Goal: Task Accomplishment & Management: Manage account settings

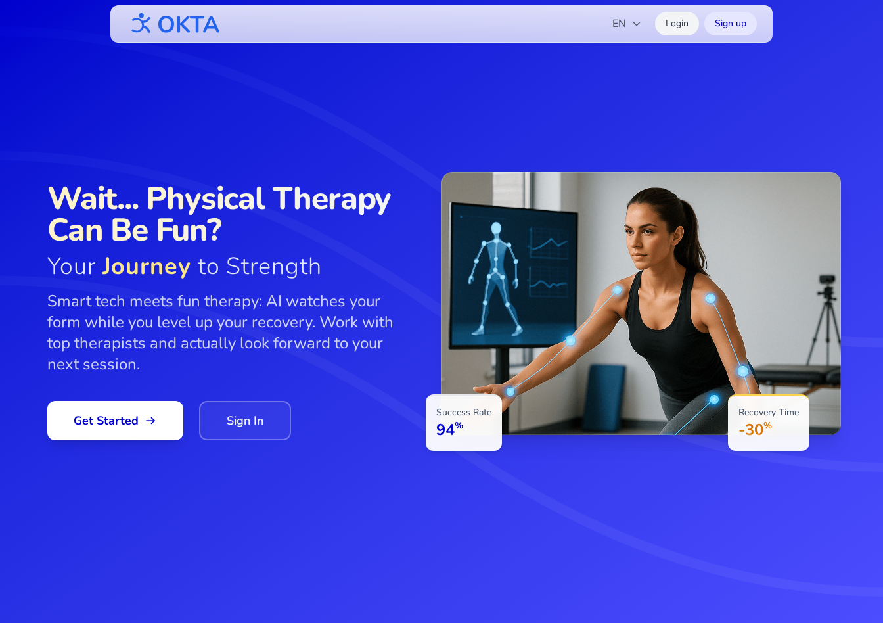
click at [677, 34] on link "Login" at bounding box center [677, 24] width 44 height 24
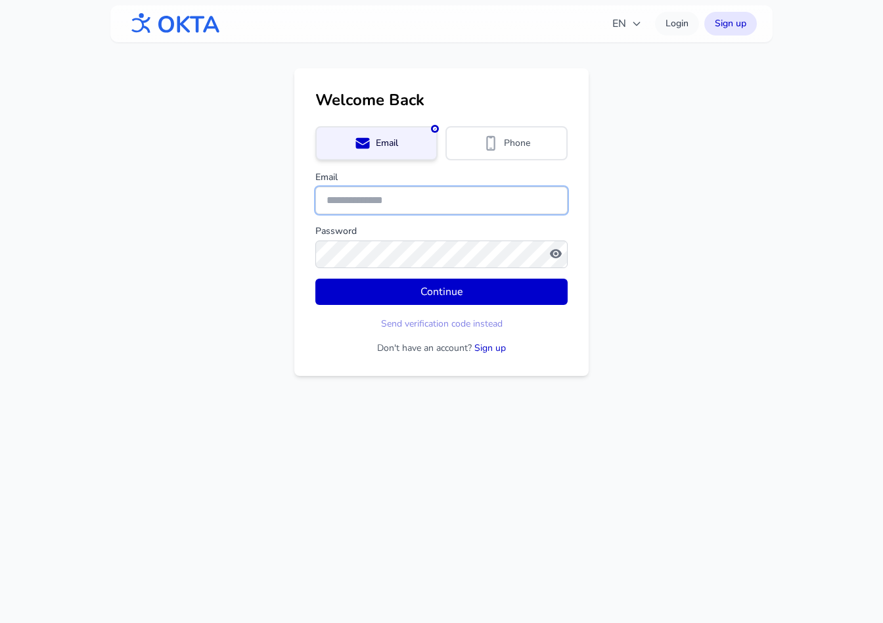
type input "**********"
click at [382, 205] on input "**********" at bounding box center [441, 201] width 252 height 28
type input "**********"
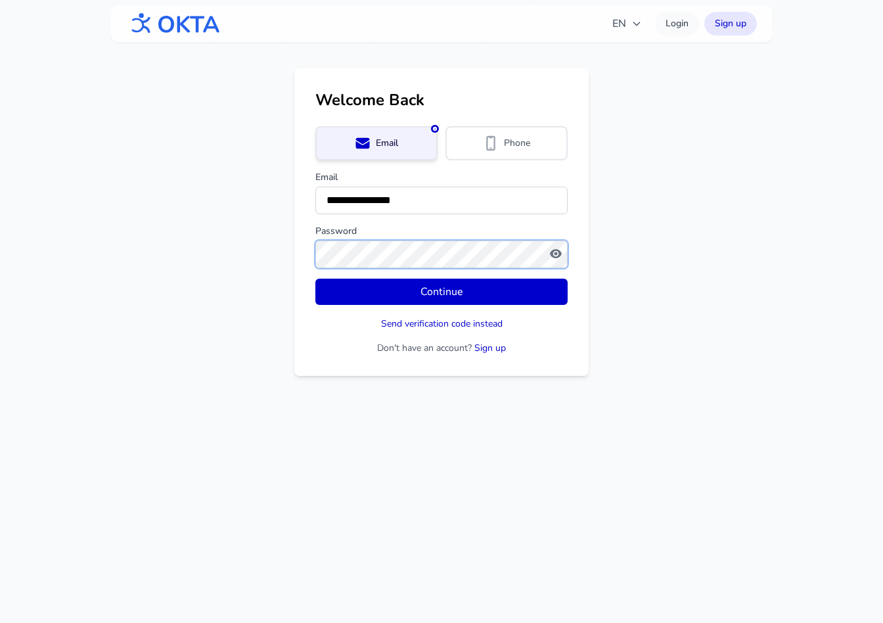
click at [315, 279] on button "Continue" at bounding box center [441, 292] width 252 height 26
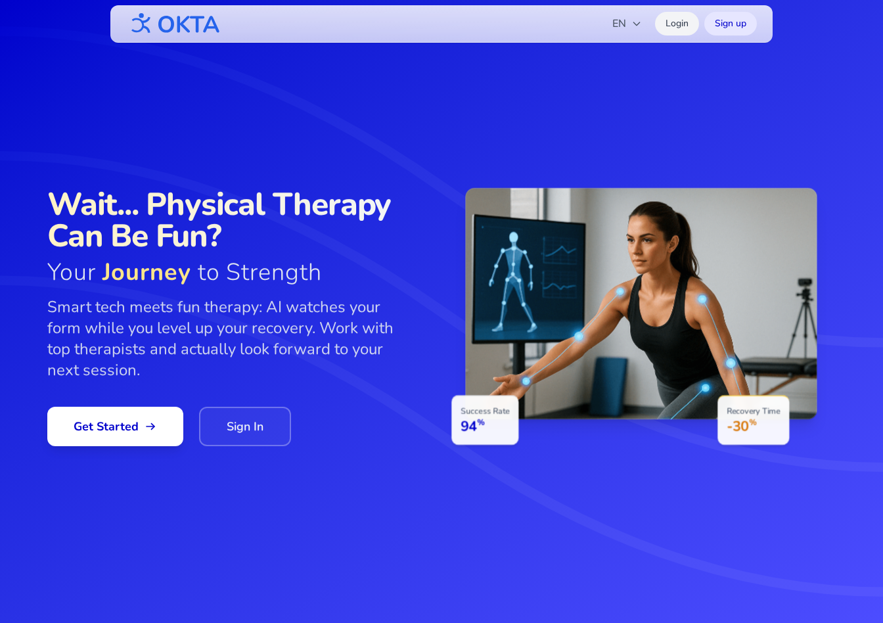
click at [671, 22] on link "Login" at bounding box center [677, 24] width 44 height 24
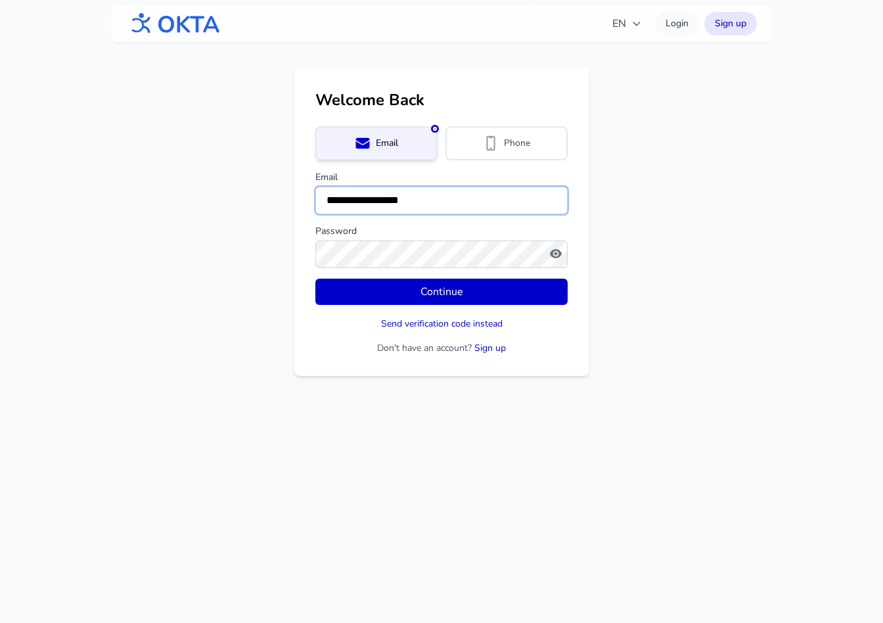
click at [373, 199] on input "**********" at bounding box center [441, 201] width 252 height 28
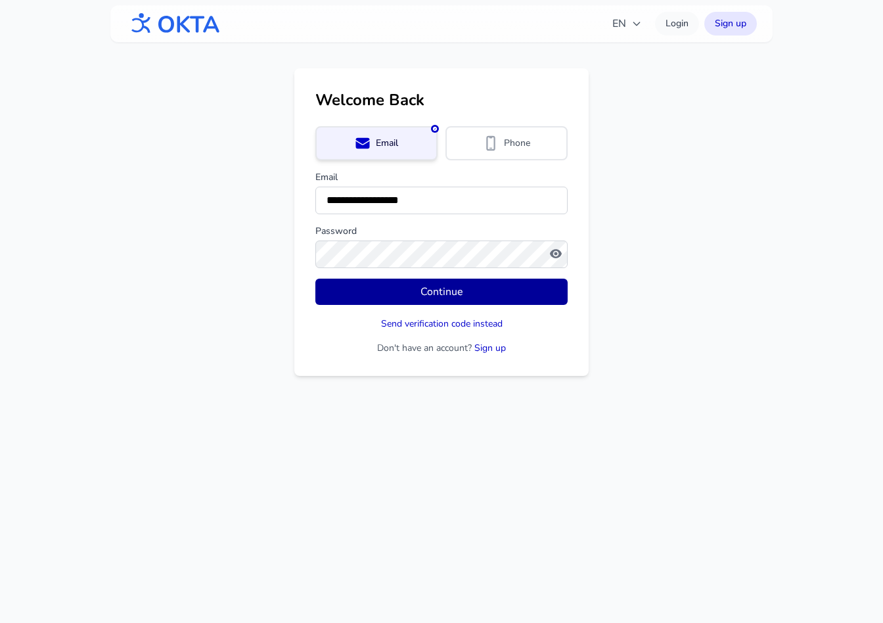
click at [340, 292] on button "Continue" at bounding box center [441, 292] width 252 height 26
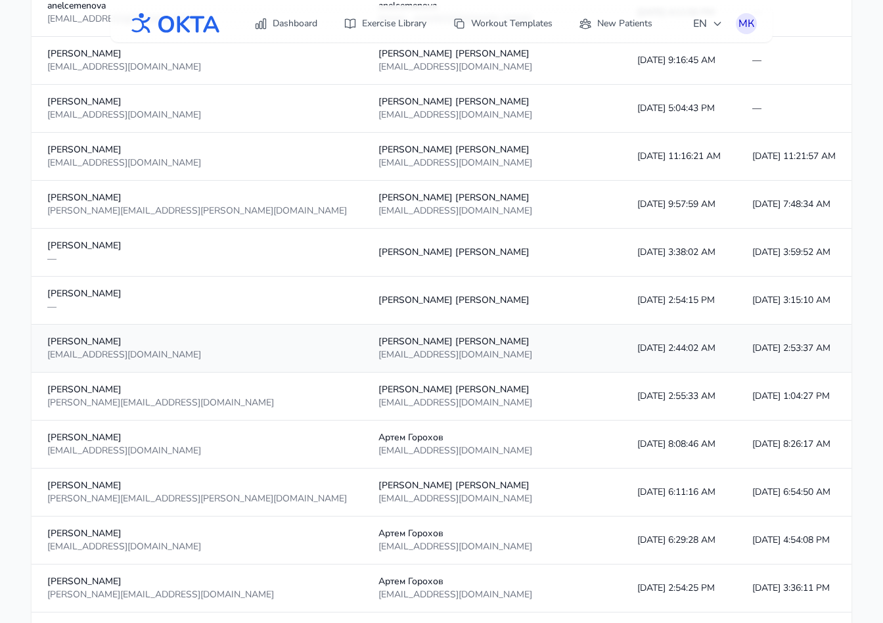
scroll to position [1093, 0]
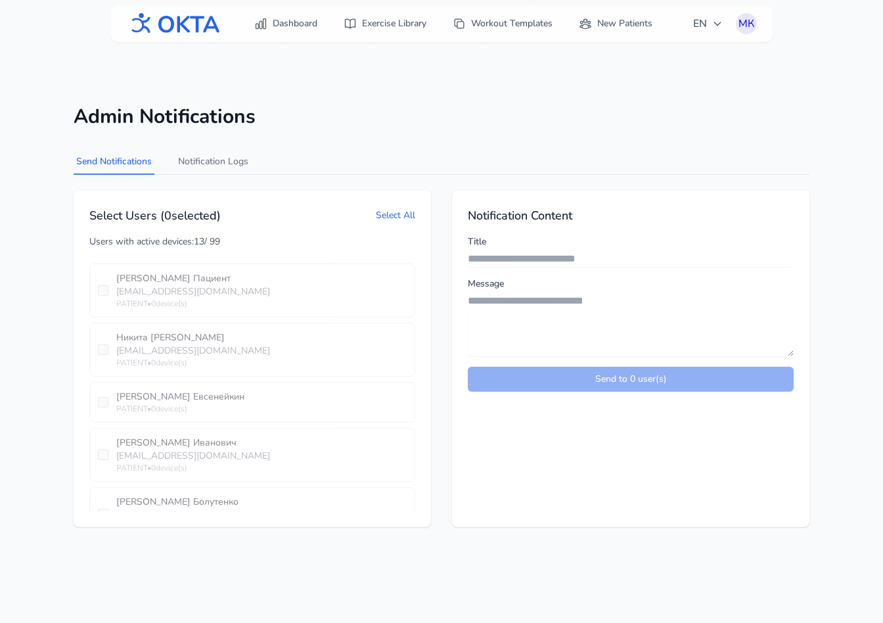
scroll to position [5530, 0]
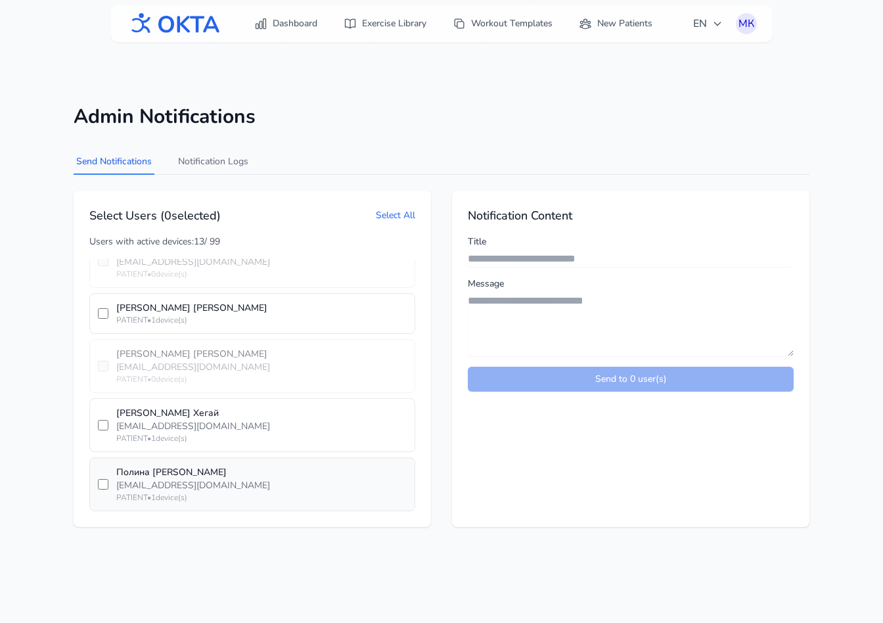
click at [199, 487] on div "[PERSON_NAME][EMAIL_ADDRESS][DOMAIN_NAME]" at bounding box center [261, 485] width 290 height 13
click at [209, 430] on div "[EMAIL_ADDRESS][DOMAIN_NAME]" at bounding box center [261, 426] width 290 height 13
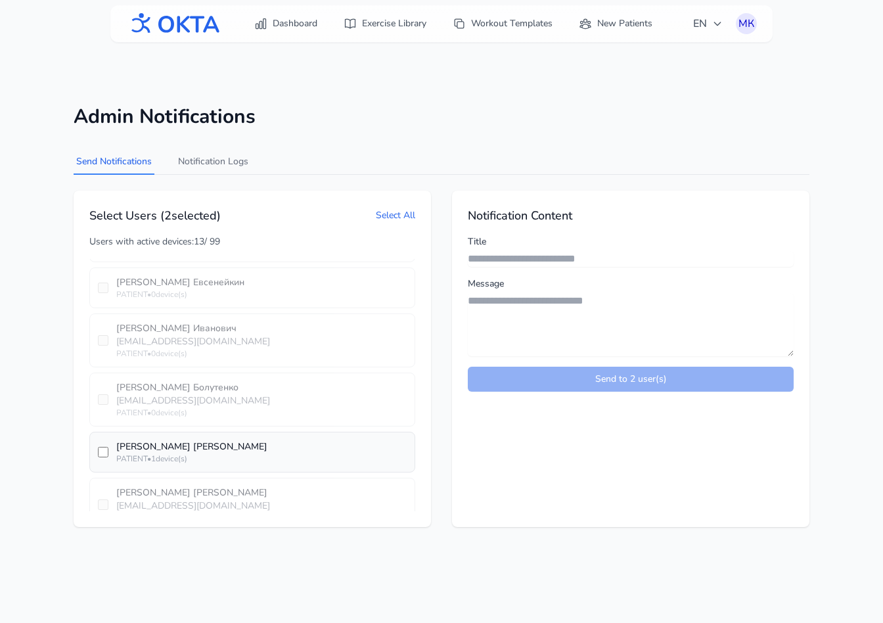
scroll to position [5387, 0]
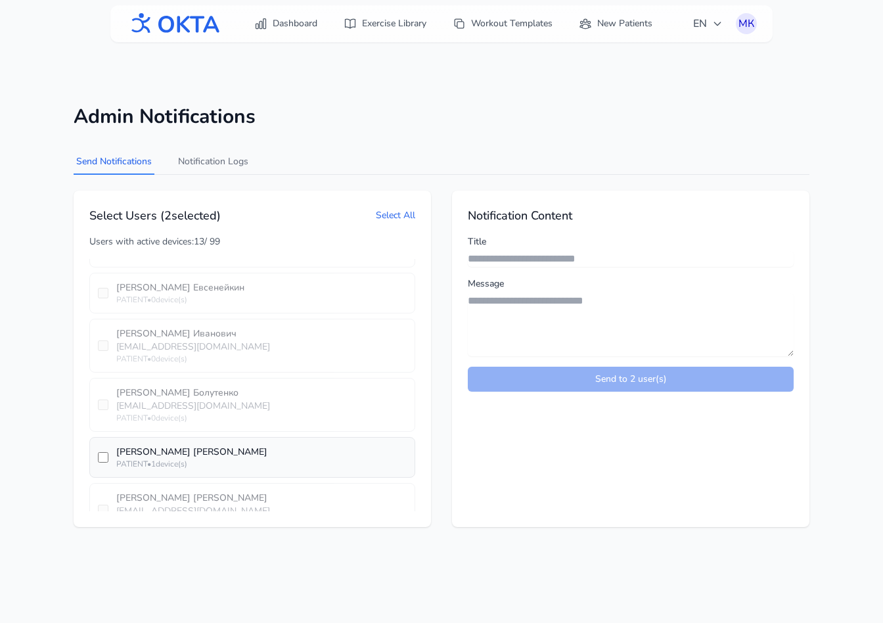
click at [194, 453] on div "Ольга Кузнецова" at bounding box center [261, 451] width 290 height 13
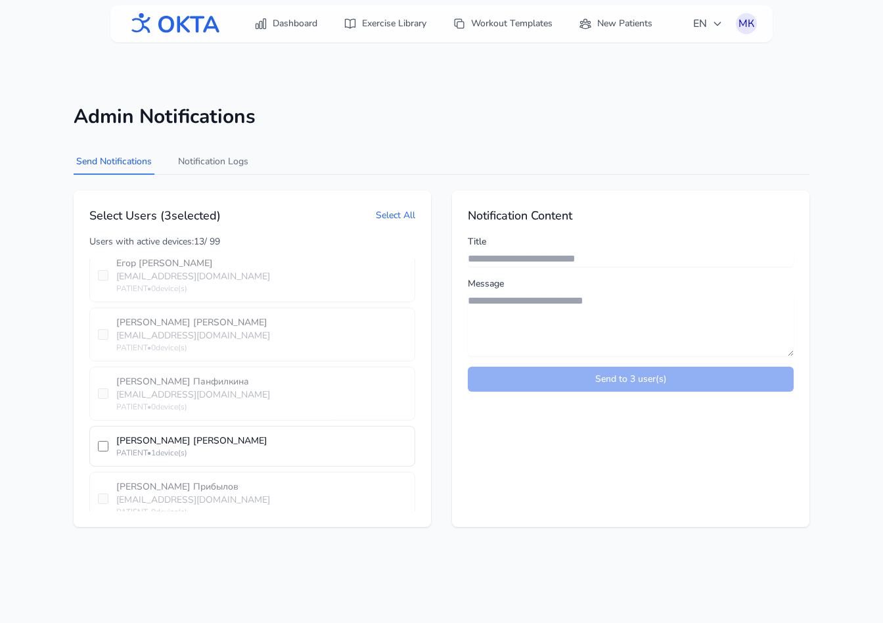
scroll to position [4742, 0]
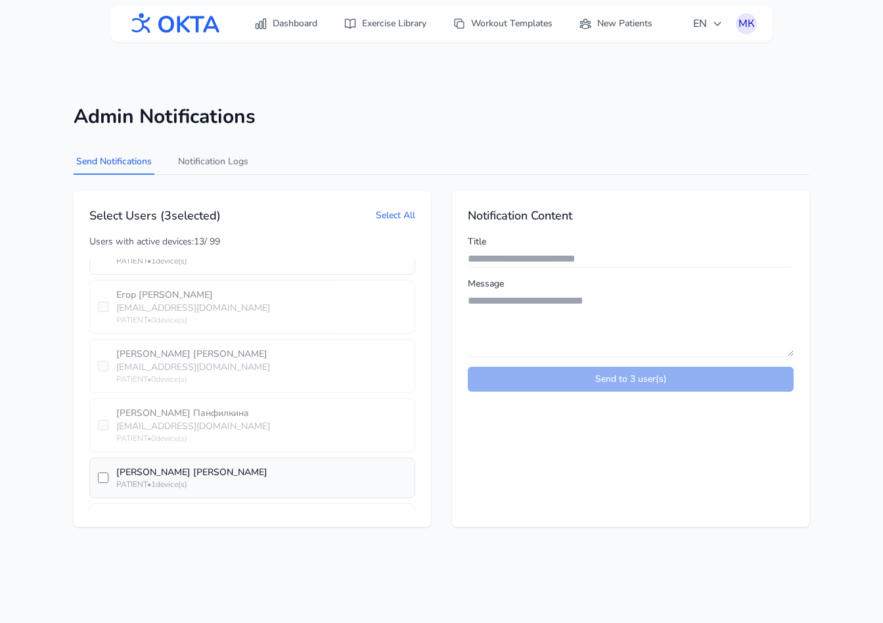
click at [159, 482] on div "PATIENT • 1 device(s)" at bounding box center [261, 484] width 290 height 11
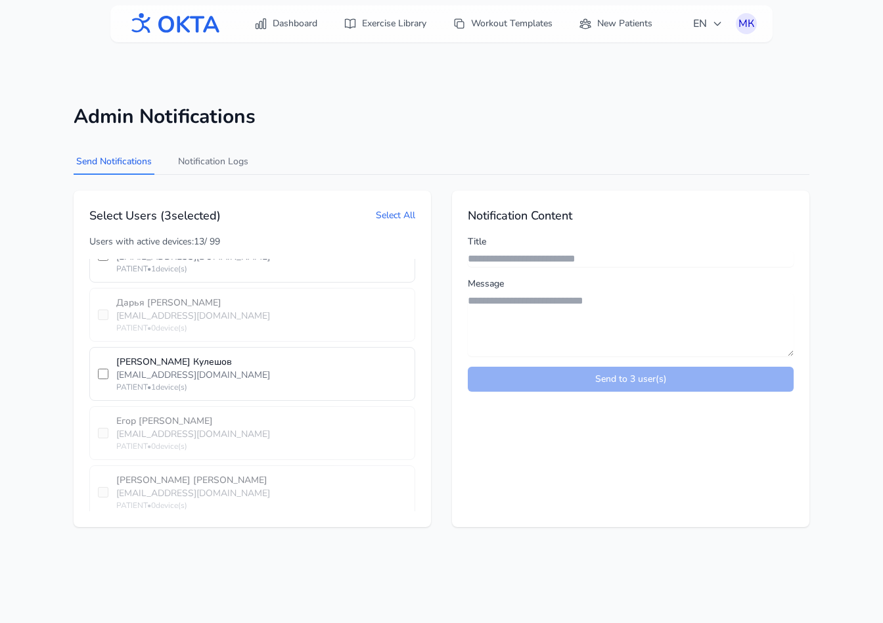
scroll to position [4508, 0]
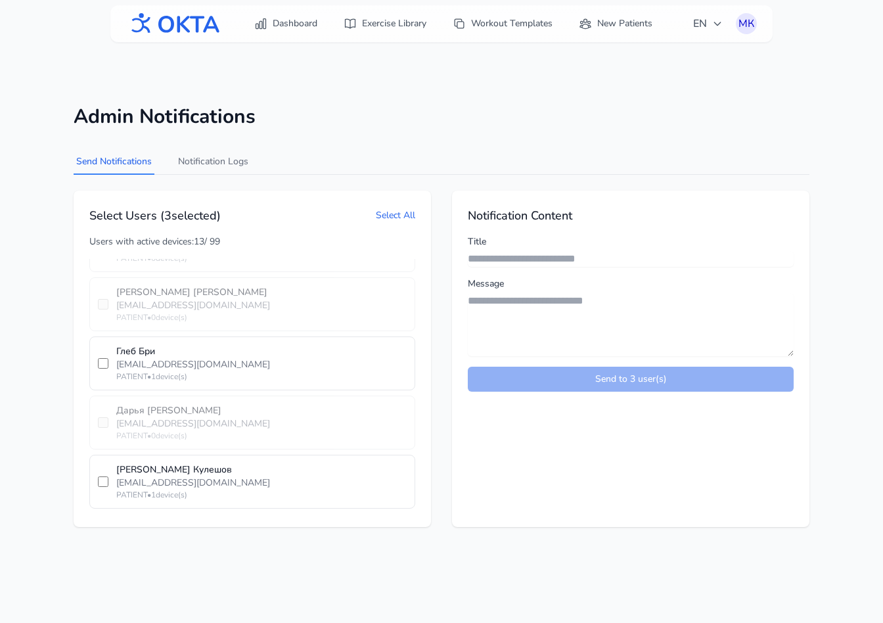
click at [159, 482] on div "[EMAIL_ADDRESS][DOMAIN_NAME]" at bounding box center [261, 482] width 290 height 13
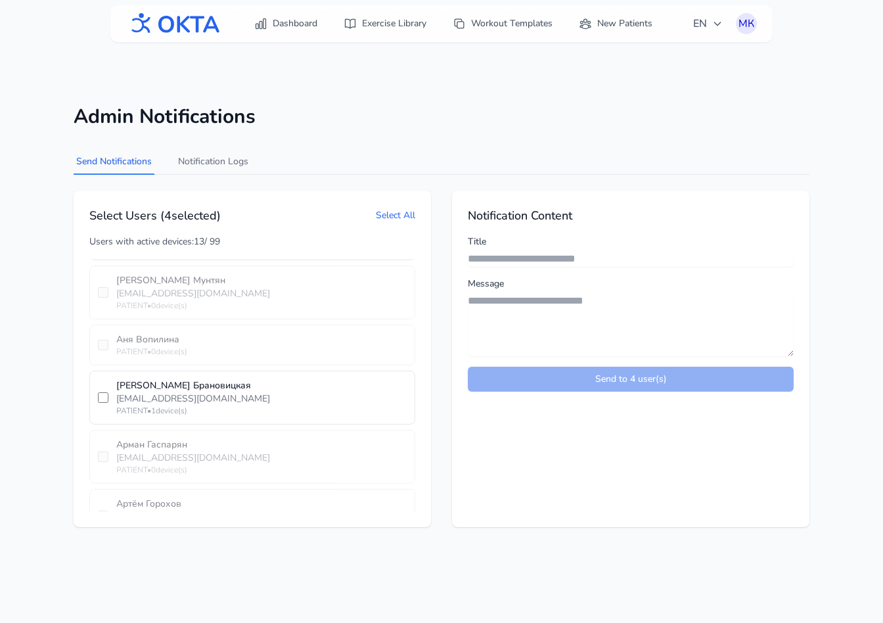
scroll to position [4117, 0]
click at [175, 412] on div "PATIENT • 1 device(s)" at bounding box center [261, 412] width 290 height 11
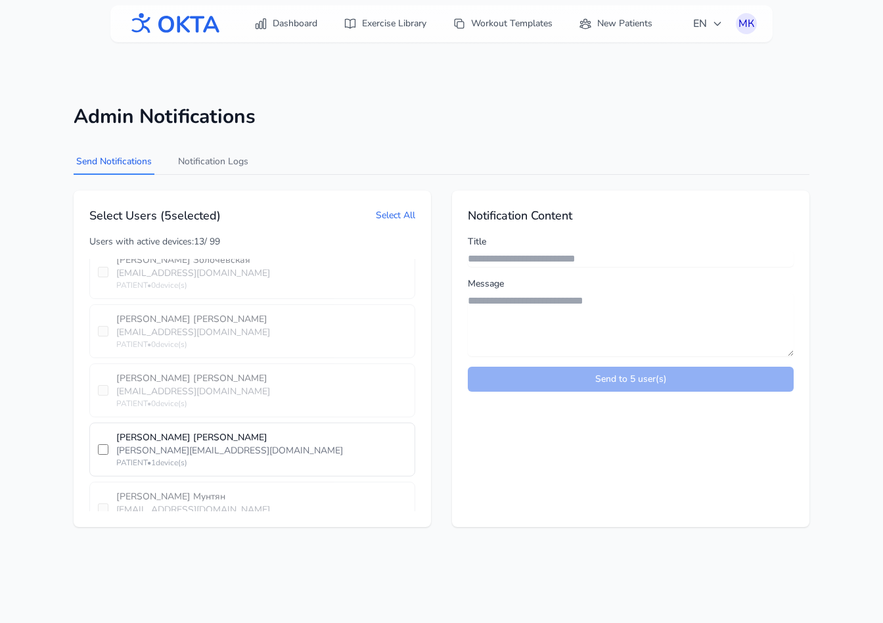
scroll to position [3898, 0]
click at [108, 456] on label "Анна Колесникова anna.kolesnikova02@yandex.ru PATIENT • 1 device(s)" at bounding box center [252, 454] width 326 height 54
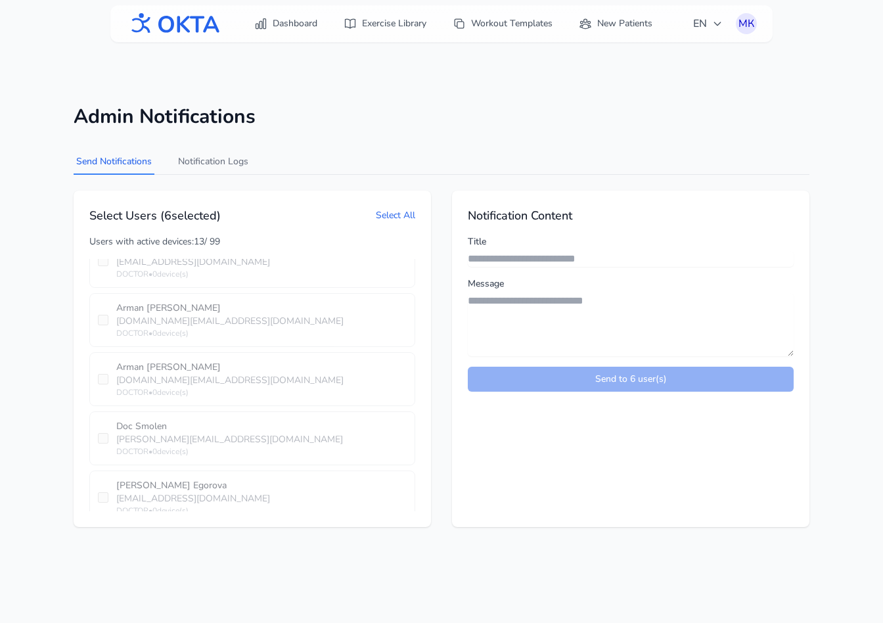
scroll to position [0, 0]
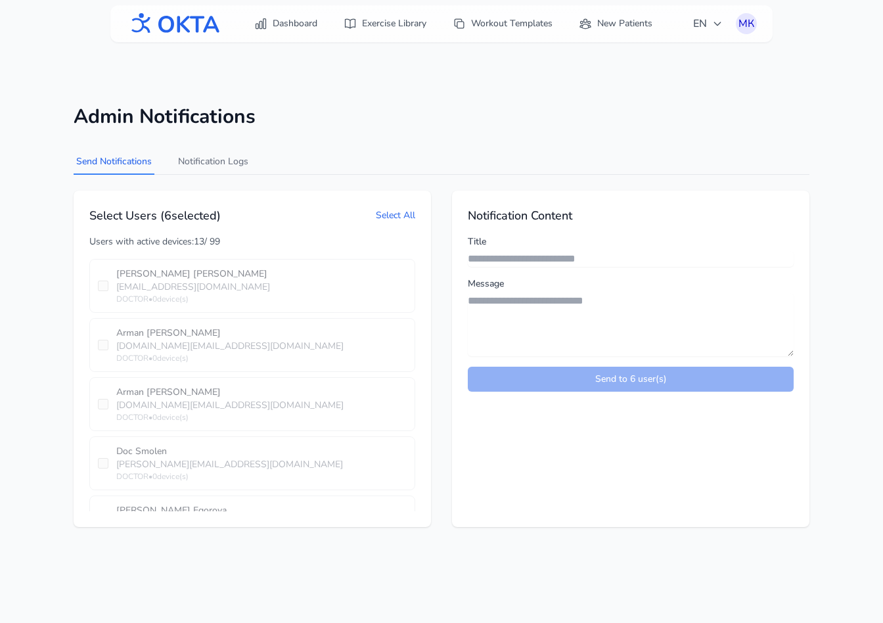
click at [539, 252] on input "Title" at bounding box center [631, 259] width 326 height 16
type input "*********"
click at [535, 298] on textarea "Message" at bounding box center [631, 324] width 326 height 63
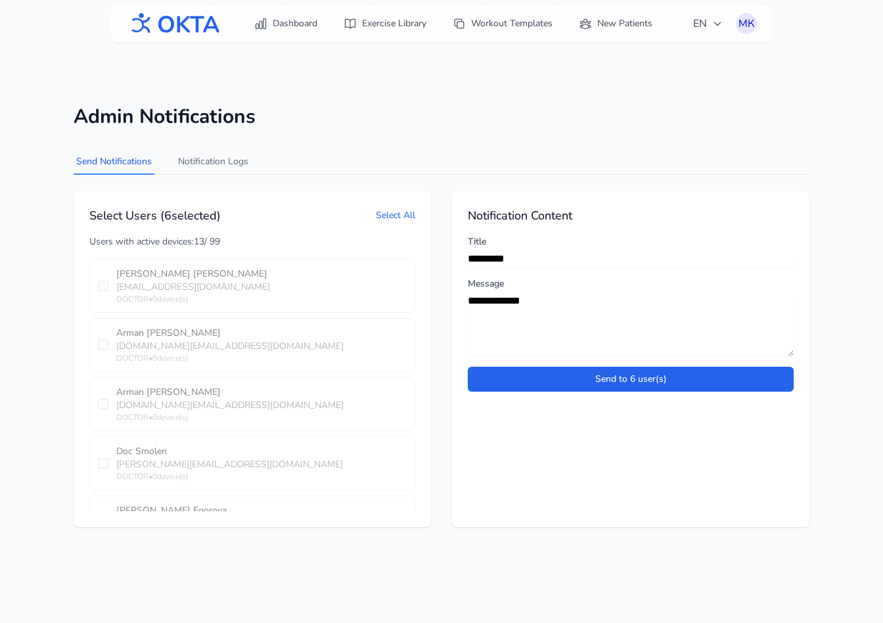
drag, startPoint x: 533, startPoint y: 304, endPoint x: 489, endPoint y: 300, distance: 44.8
click at [481, 301] on textarea "**********" at bounding box center [631, 324] width 326 height 63
click at [511, 301] on textarea "**********" at bounding box center [631, 324] width 326 height 63
click at [533, 301] on textarea "**********" at bounding box center [631, 324] width 326 height 63
drag, startPoint x: 742, startPoint y: 321, endPoint x: 455, endPoint y: 292, distance: 289.1
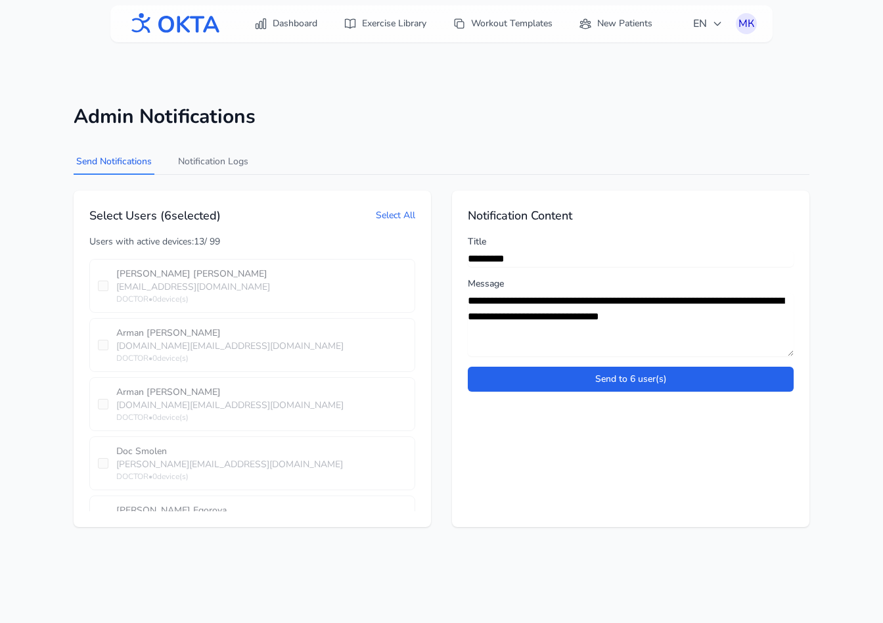
click at [455, 292] on div "**********" at bounding box center [630, 359] width 357 height 336
click at [737, 326] on textarea "**********" at bounding box center [631, 324] width 326 height 63
drag, startPoint x: 736, startPoint y: 317, endPoint x: 482, endPoint y: 285, distance: 256.3
click at [482, 285] on div "**********" at bounding box center [631, 316] width 326 height 79
paste textarea
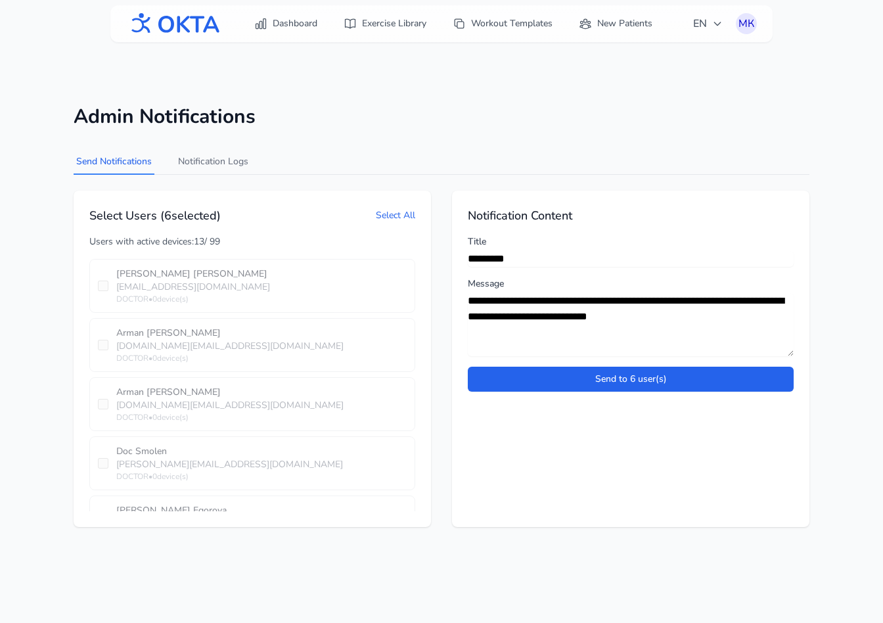
type textarea "**********"
drag, startPoint x: 520, startPoint y: 261, endPoint x: 449, endPoint y: 261, distance: 71.0
click at [449, 261] on div "Select Users ( 6 selected) Select All Users with active devices: 13 / 99 Alexsa…" at bounding box center [442, 359] width 736 height 336
paste input "***"
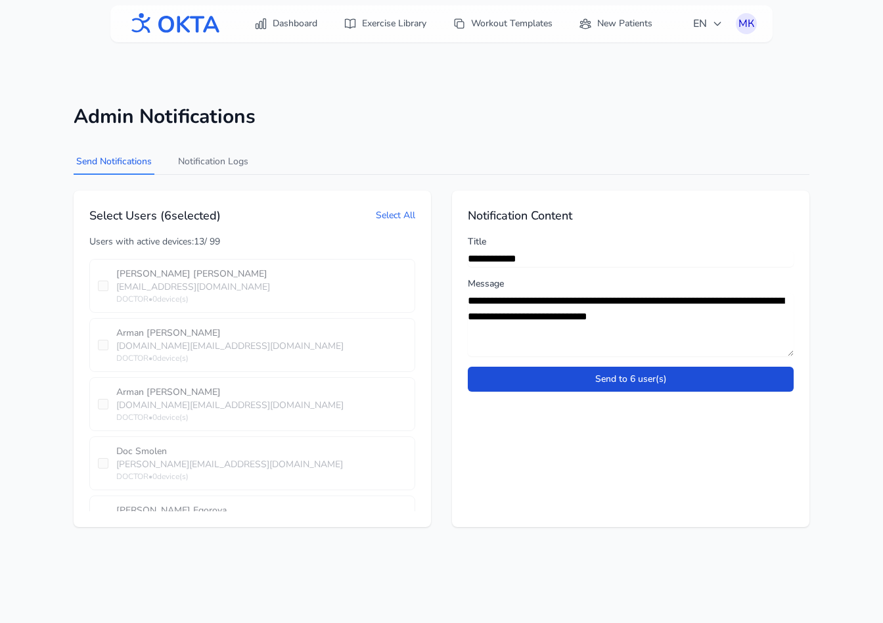
type input "**********"
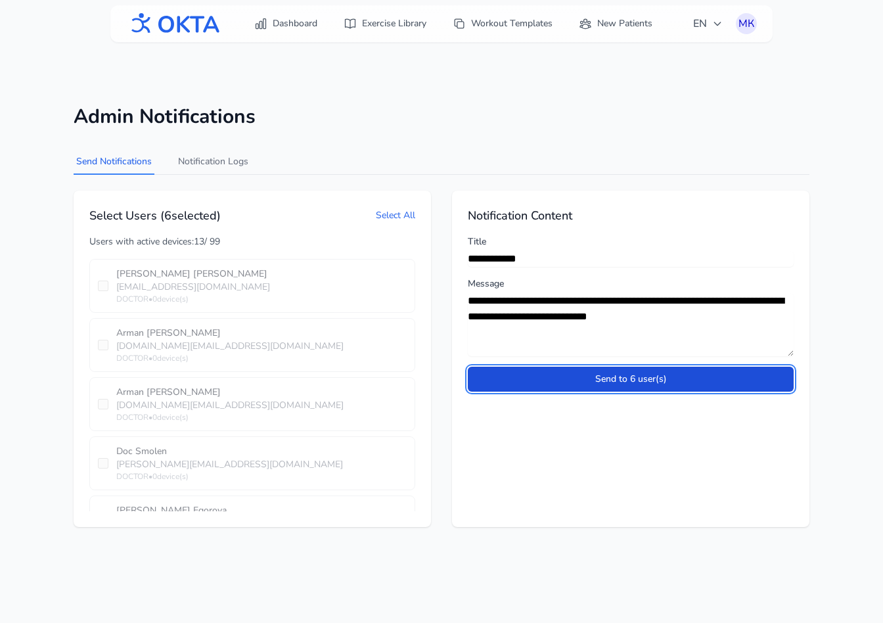
click at [623, 380] on button "Send to 6 user(s)" at bounding box center [631, 379] width 326 height 25
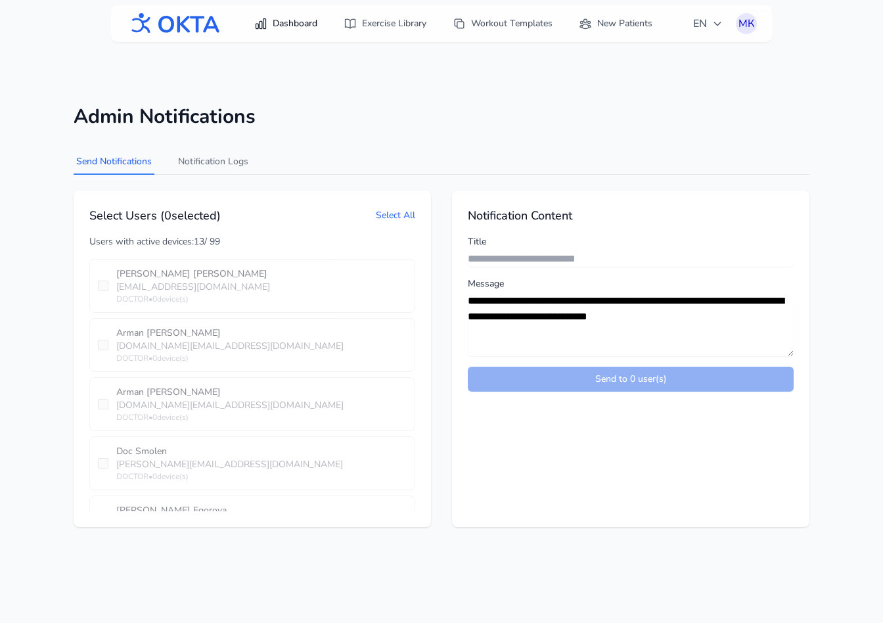
click at [285, 19] on link "Dashboard" at bounding box center [285, 24] width 79 height 24
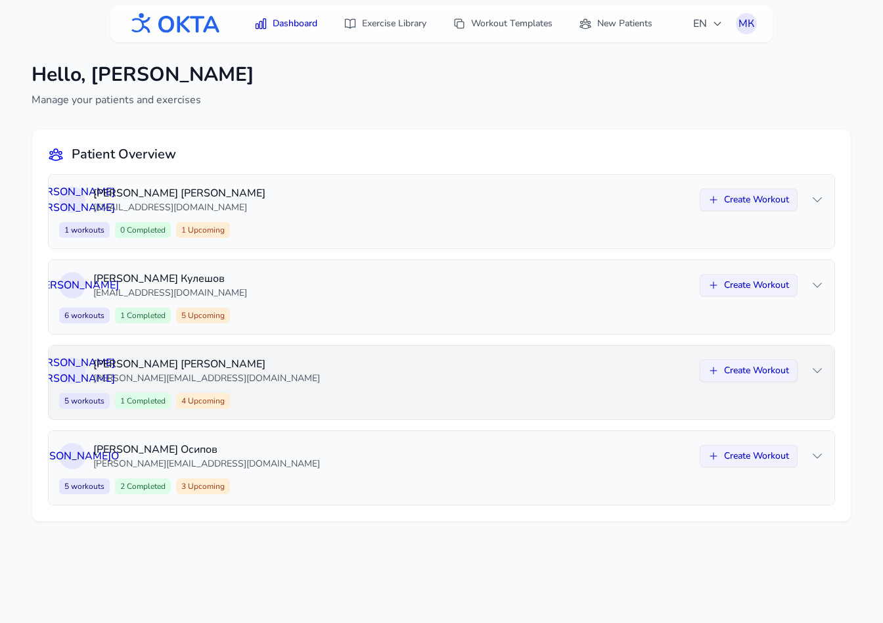
click at [355, 388] on div "А К Анна Колесникова anna.kolesnikova02@yandex.ru Create Workout 5 workouts 1 C…" at bounding box center [442, 383] width 786 height 74
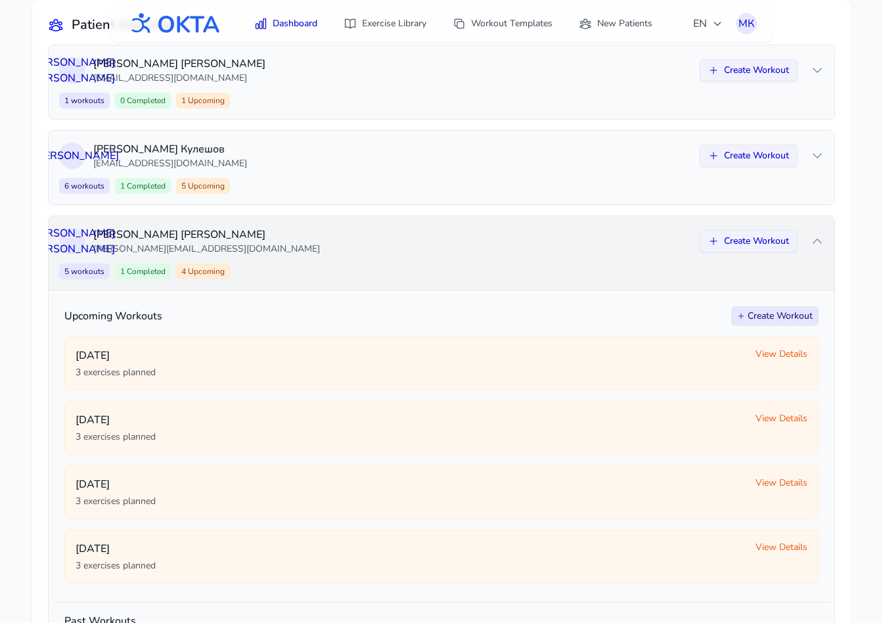
scroll to position [131, 0]
click at [377, 236] on p "Анна Колесникова" at bounding box center [392, 233] width 599 height 16
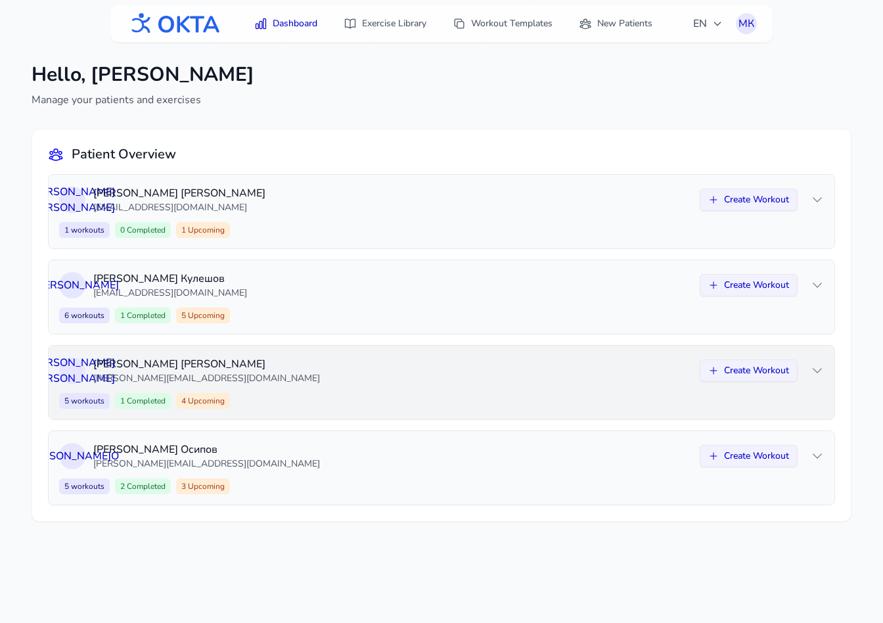
scroll to position [0, 0]
click at [746, 25] on div "МК" at bounding box center [746, 23] width 21 height 21
click at [654, 76] on link "Logout" at bounding box center [683, 78] width 147 height 24
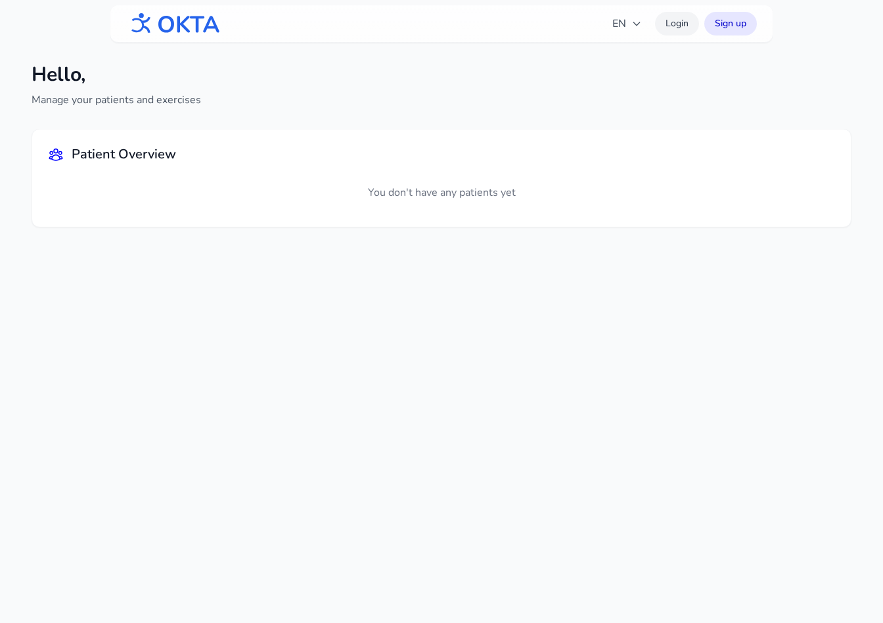
click at [679, 28] on link "Login" at bounding box center [677, 24] width 44 height 24
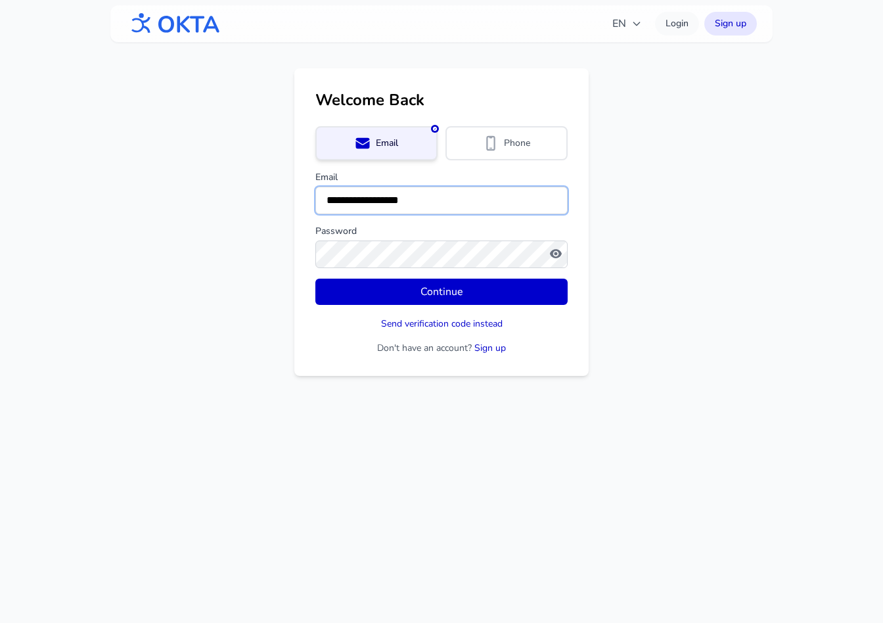
click at [395, 210] on input "**********" at bounding box center [441, 201] width 252 height 28
type input "**********"
click at [315, 279] on button "Continue" at bounding box center [441, 292] width 252 height 26
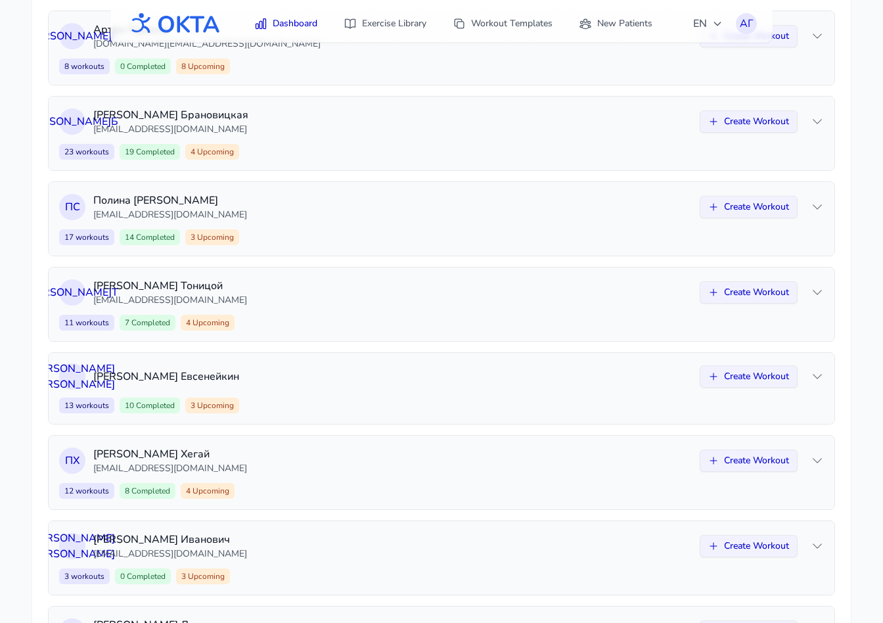
scroll to position [686, 0]
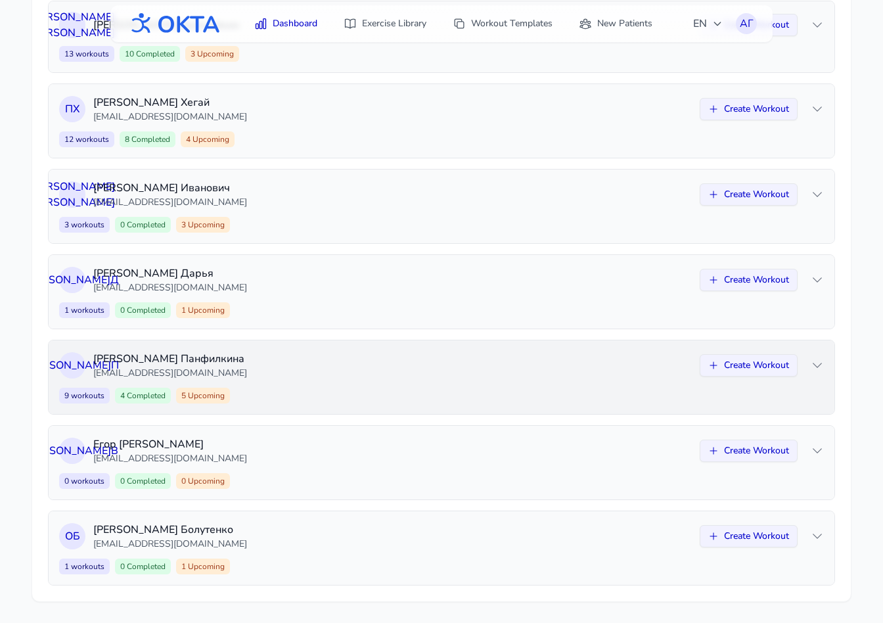
click at [280, 371] on p "panfilkina.ekaterina@yandex.ru" at bounding box center [392, 373] width 599 height 13
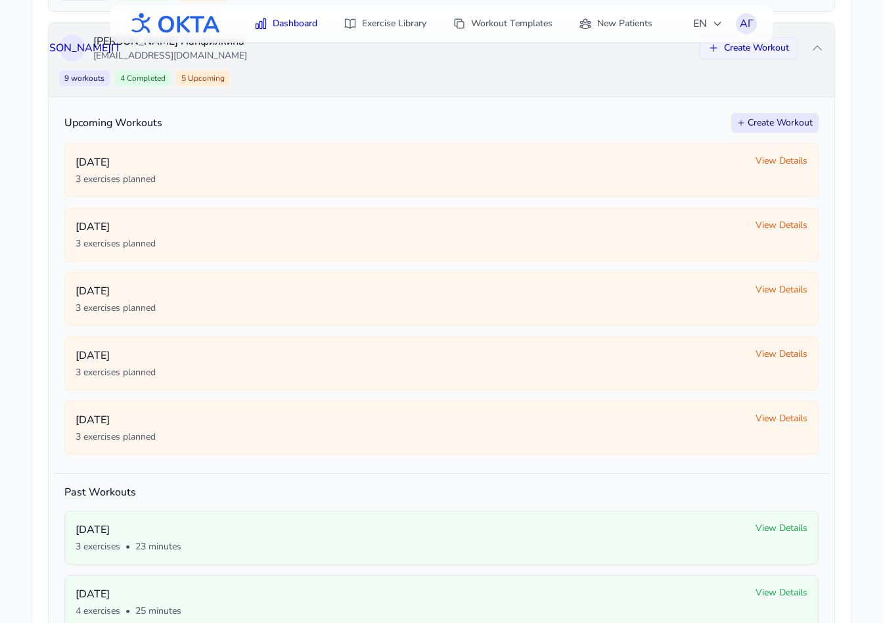
scroll to position [861, 0]
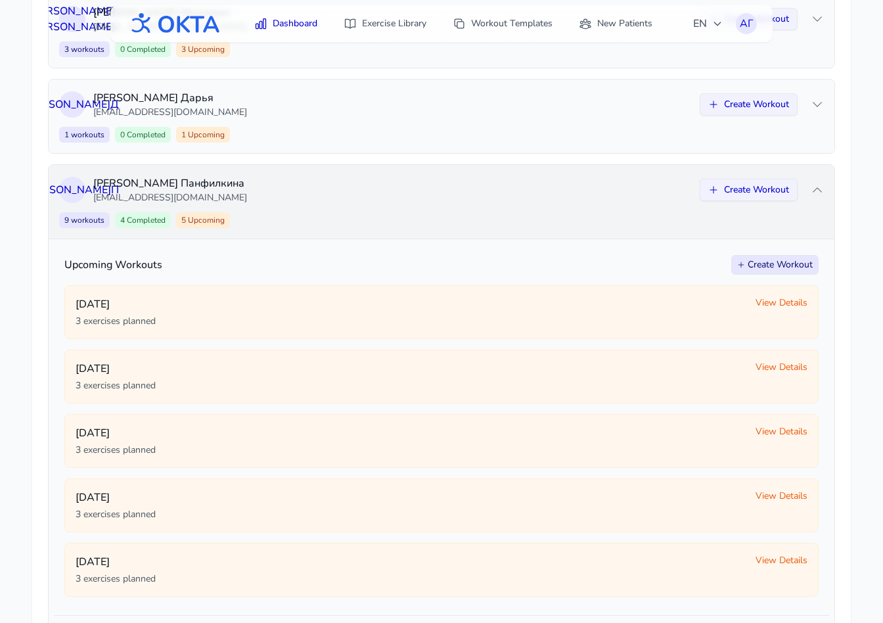
click at [321, 214] on div "9 workouts 4 Completed 5 Upcoming Create Workout" at bounding box center [441, 220] width 765 height 16
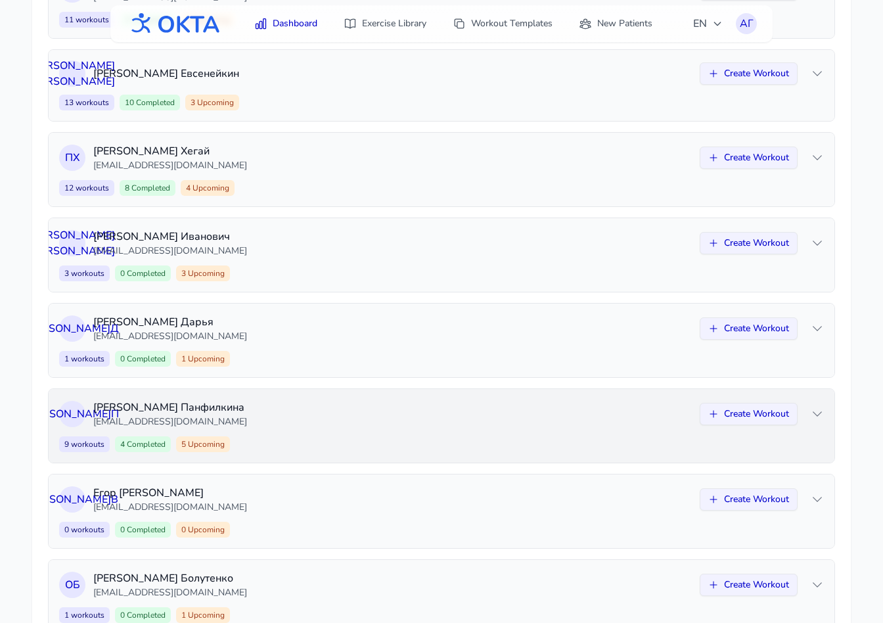
scroll to position [626, 0]
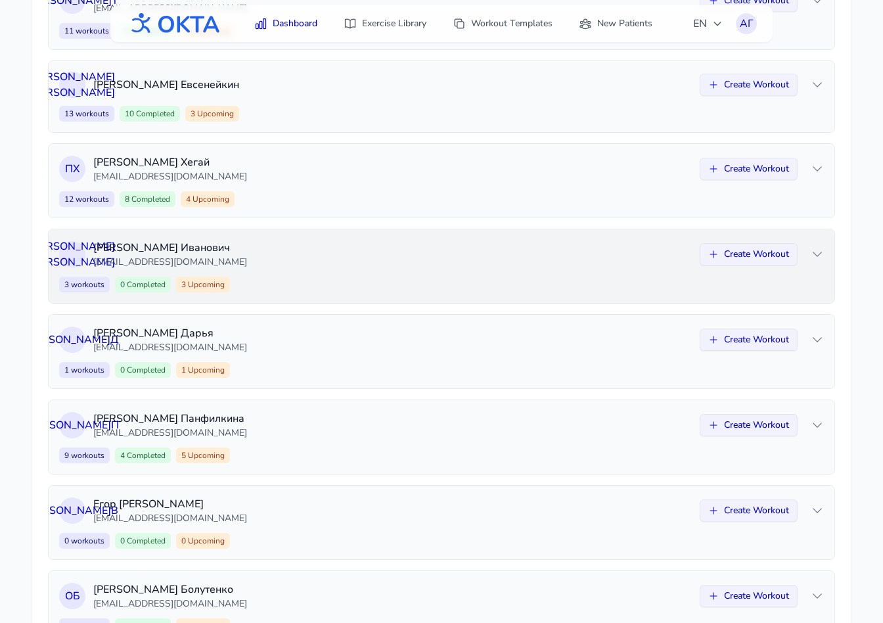
click at [317, 267] on p "da.saninskiy@gmail.com" at bounding box center [392, 262] width 599 height 13
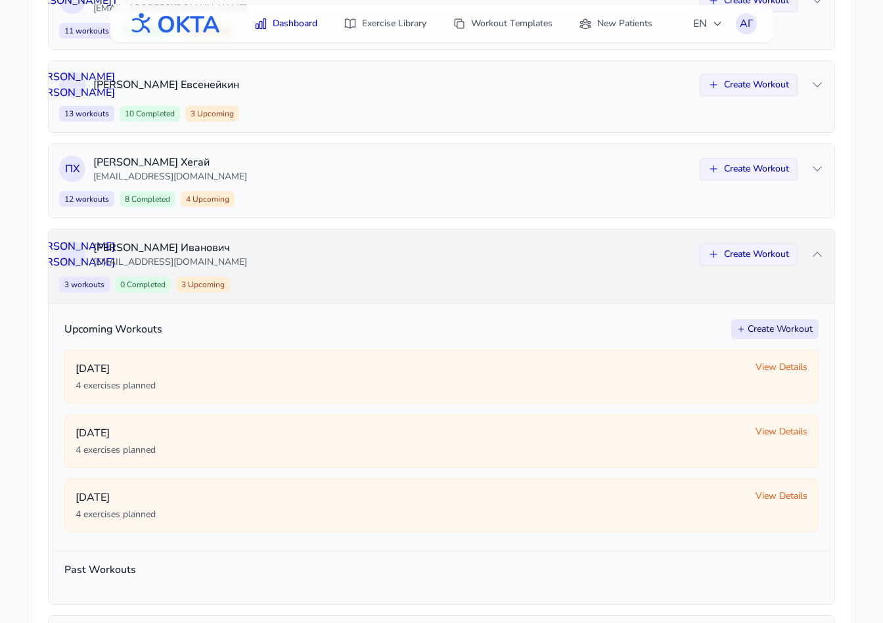
click at [317, 267] on p "da.saninskiy@gmail.com" at bounding box center [392, 262] width 599 height 13
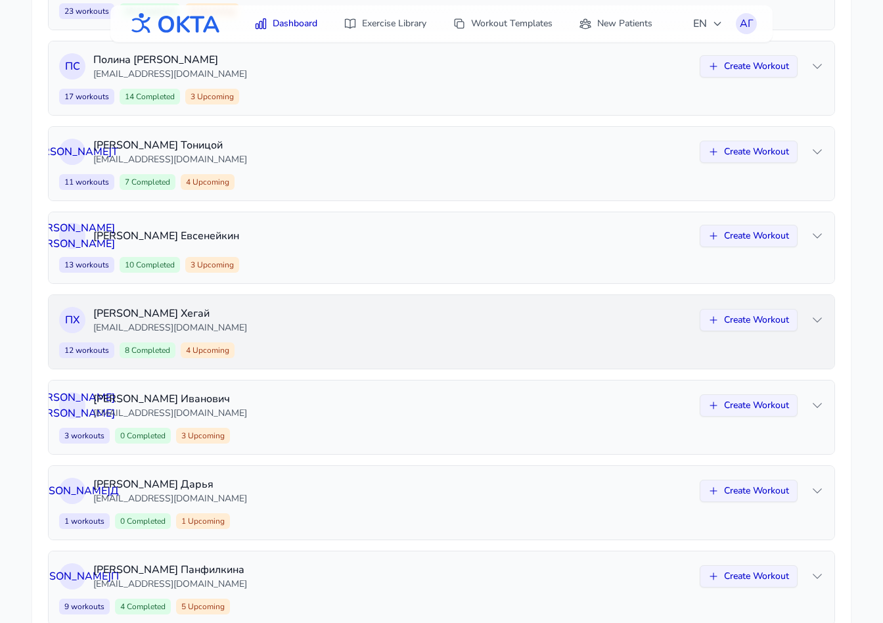
scroll to position [463, 0]
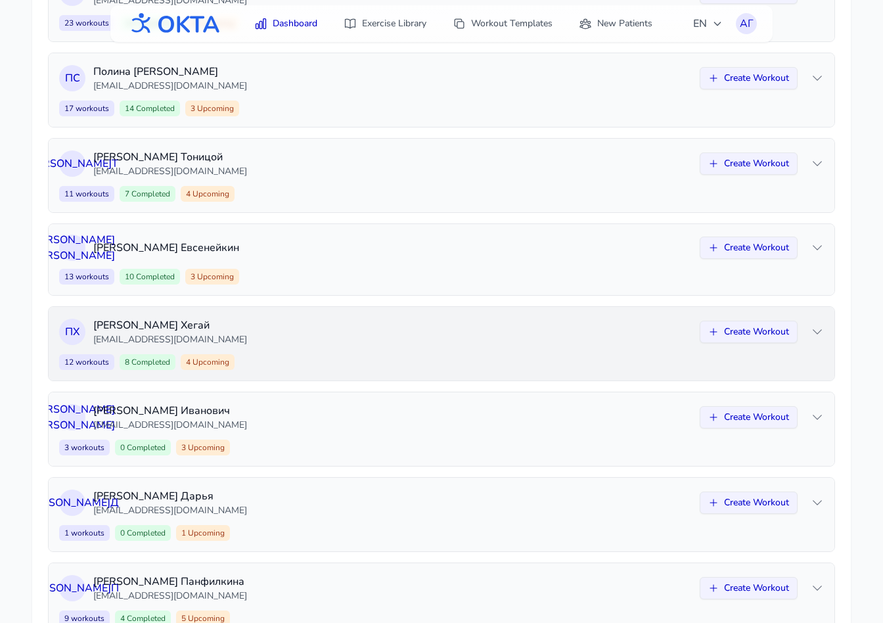
click at [322, 341] on p "0013237@gmail.com" at bounding box center [392, 339] width 599 height 13
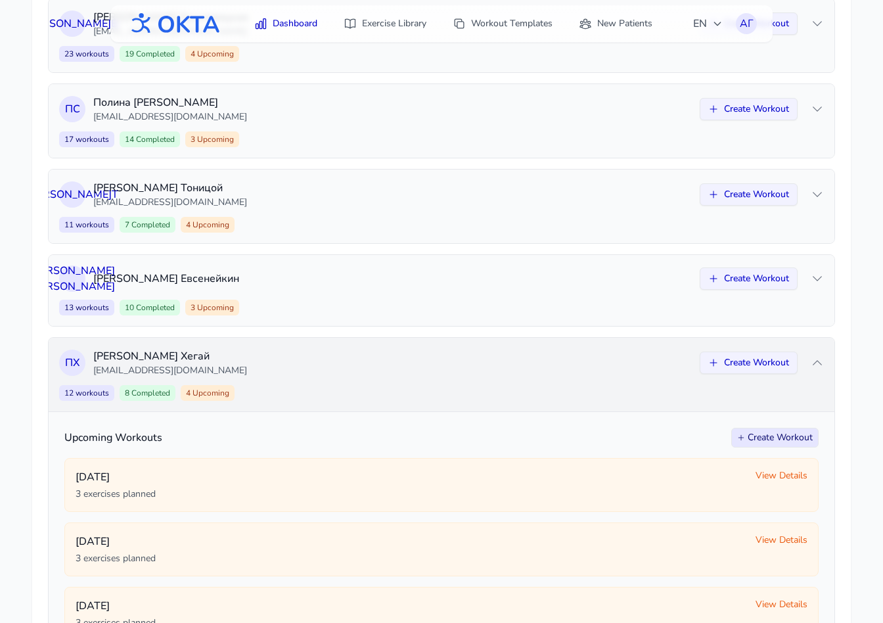
scroll to position [409, 0]
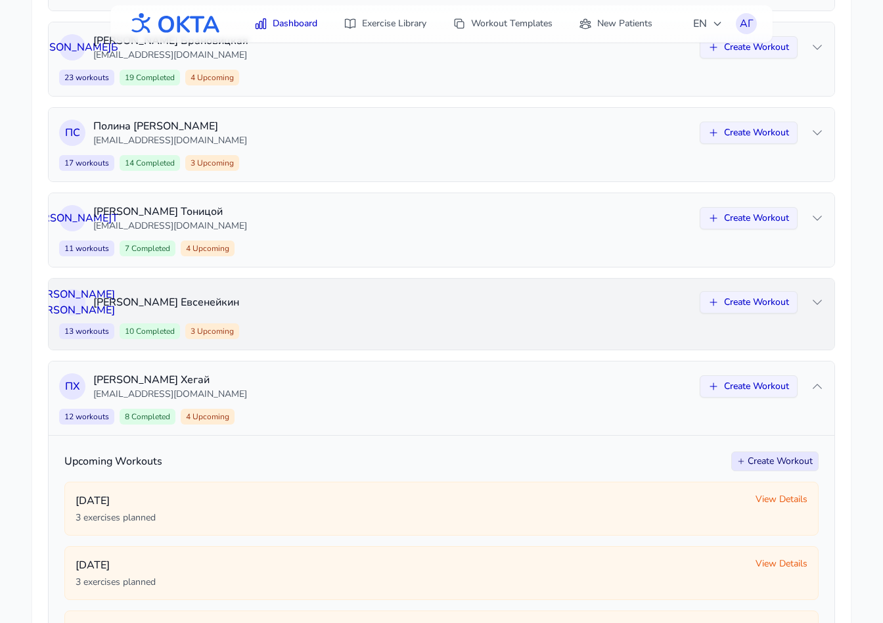
click at [324, 323] on div "13 workouts 10 Completed 3 Upcoming Create Workout" at bounding box center [441, 331] width 765 height 16
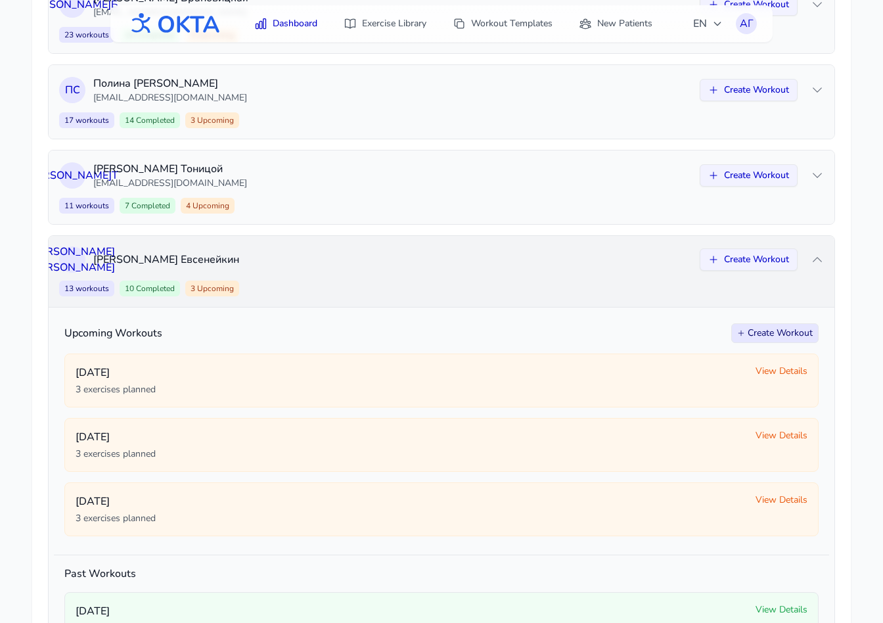
scroll to position [341, 0]
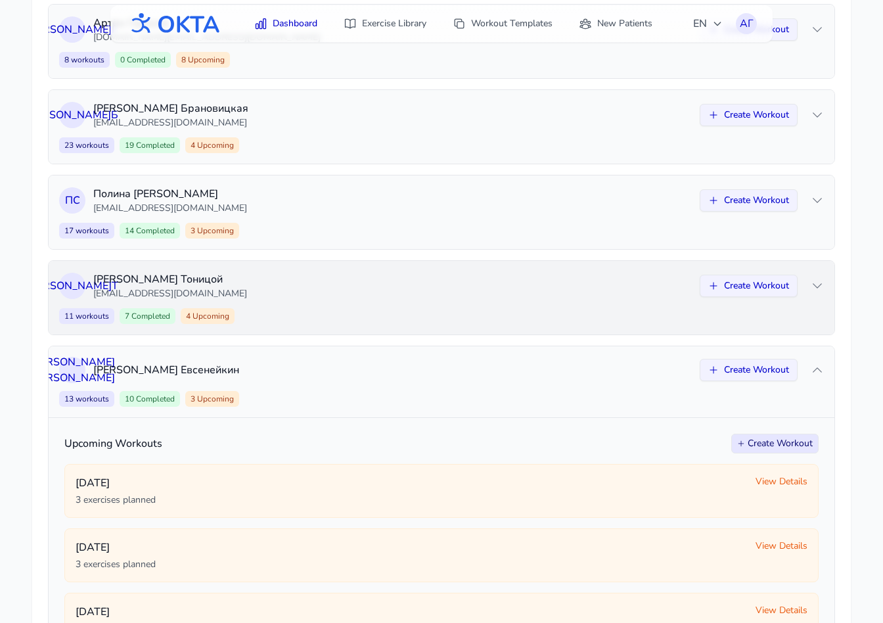
click at [328, 297] on p "ktonitsoy@gmail.com" at bounding box center [392, 293] width 599 height 13
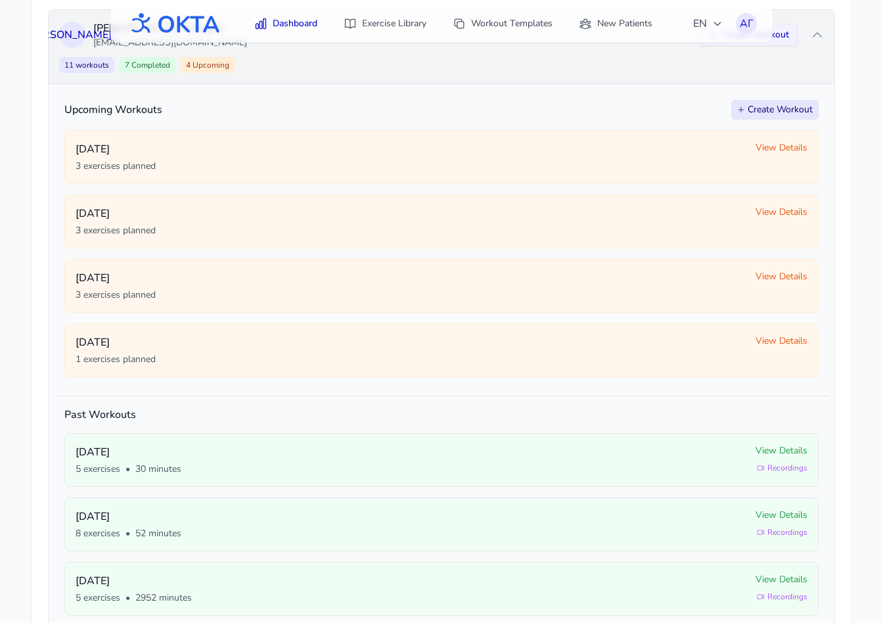
scroll to position [571, 0]
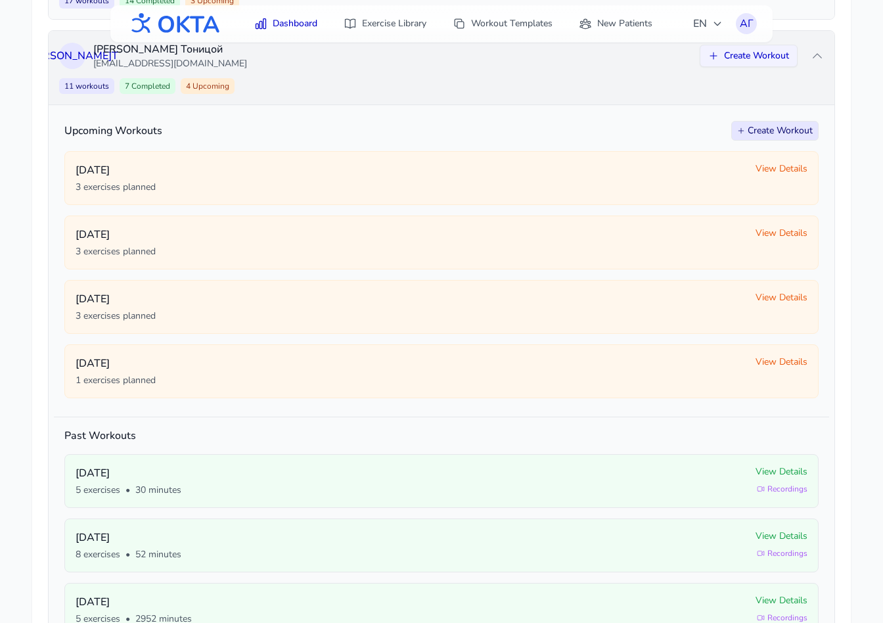
click at [357, 73] on div "К Т Ксения Тоницой ktonitsoy@gmail.com Create Workout 11 workouts 7 Completed 4…" at bounding box center [442, 68] width 786 height 74
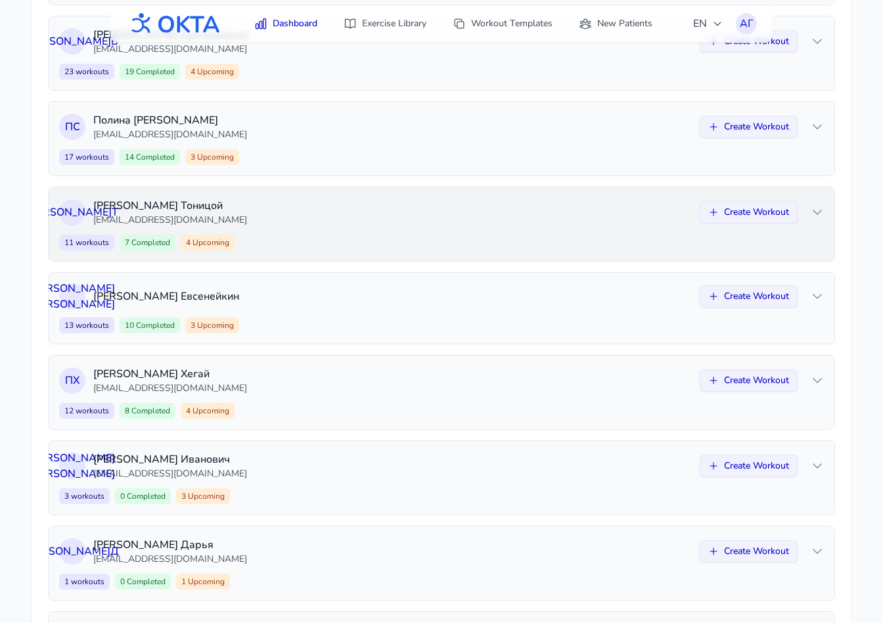
scroll to position [413, 0]
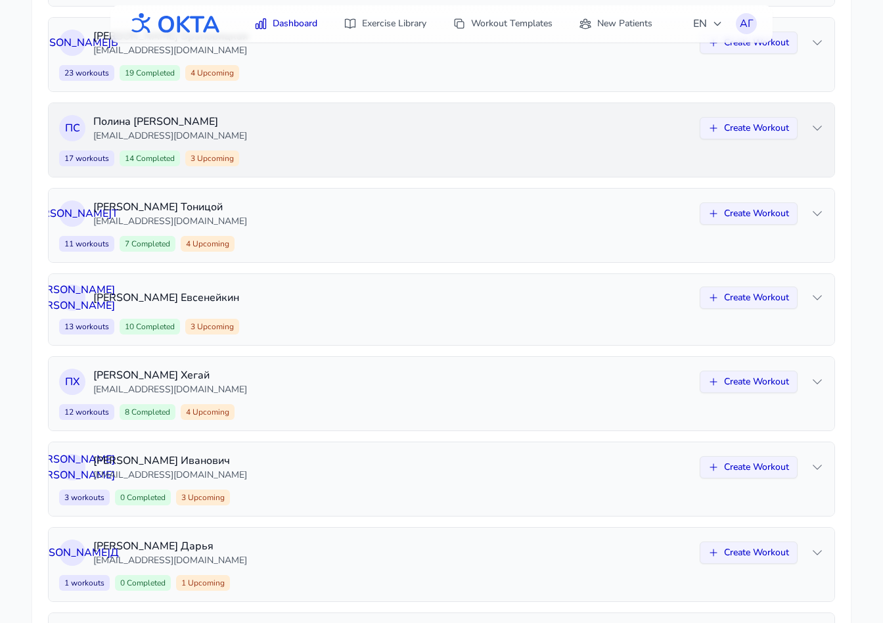
click at [351, 132] on p "polina@oktahealth.com" at bounding box center [392, 135] width 599 height 13
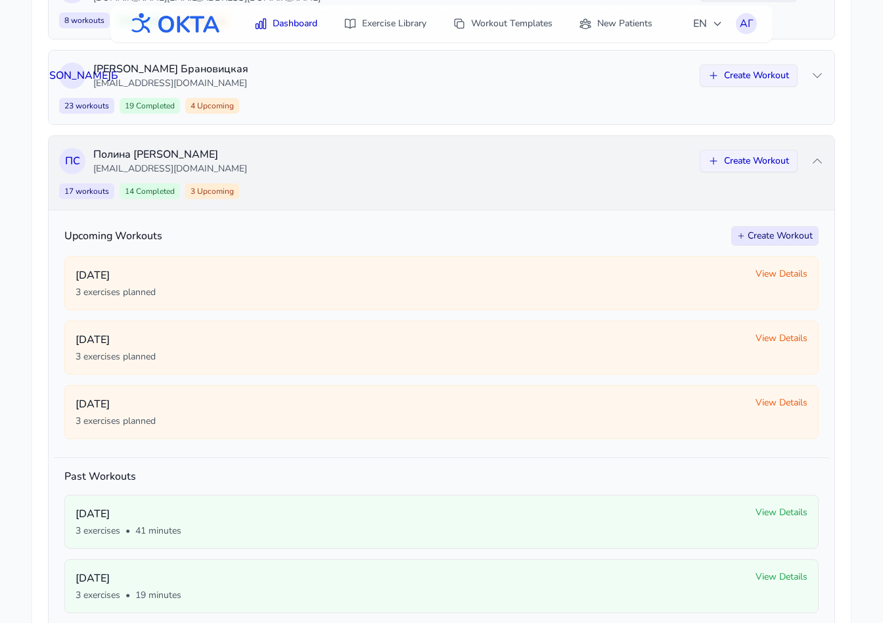
scroll to position [381, 0]
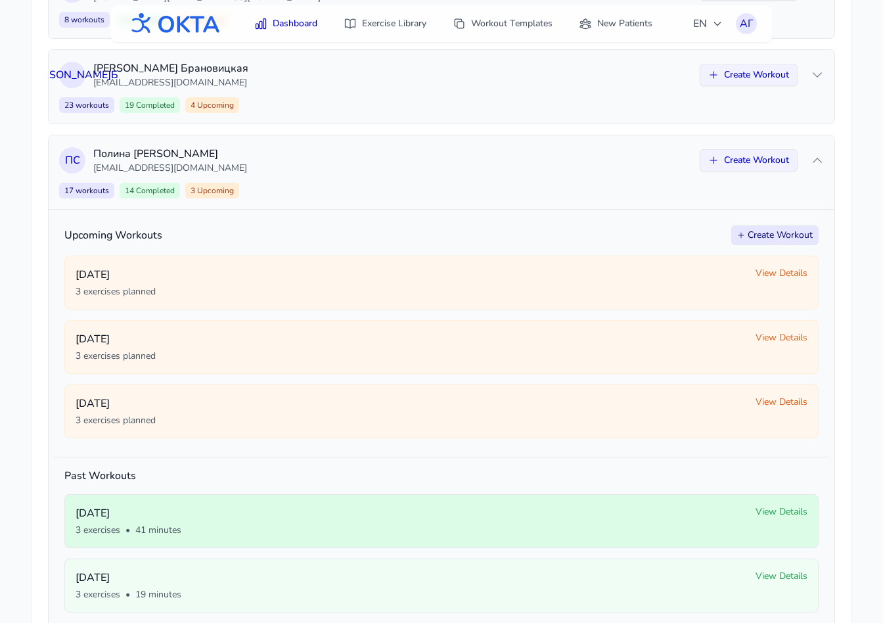
click at [782, 510] on span "View Details" at bounding box center [782, 511] width 52 height 13
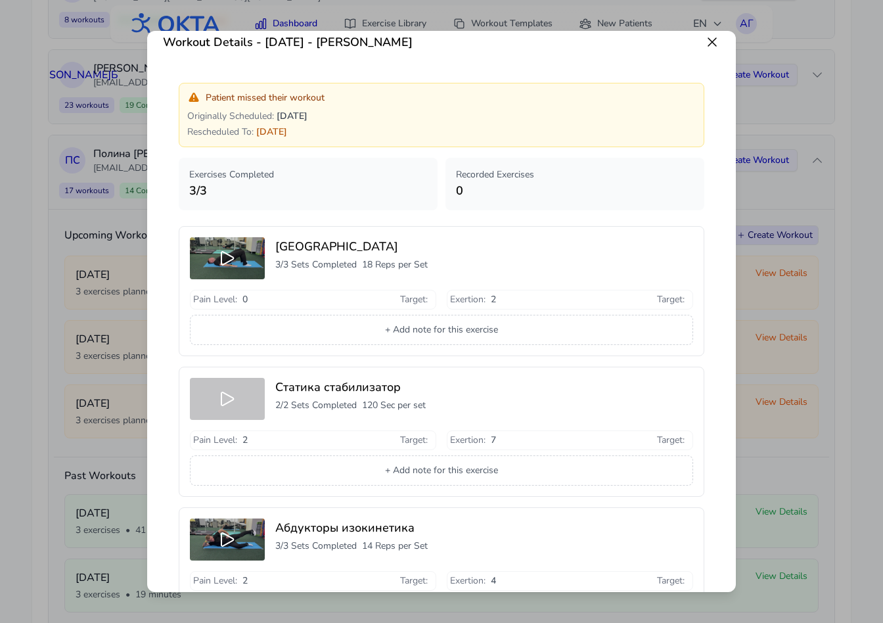
scroll to position [0, 0]
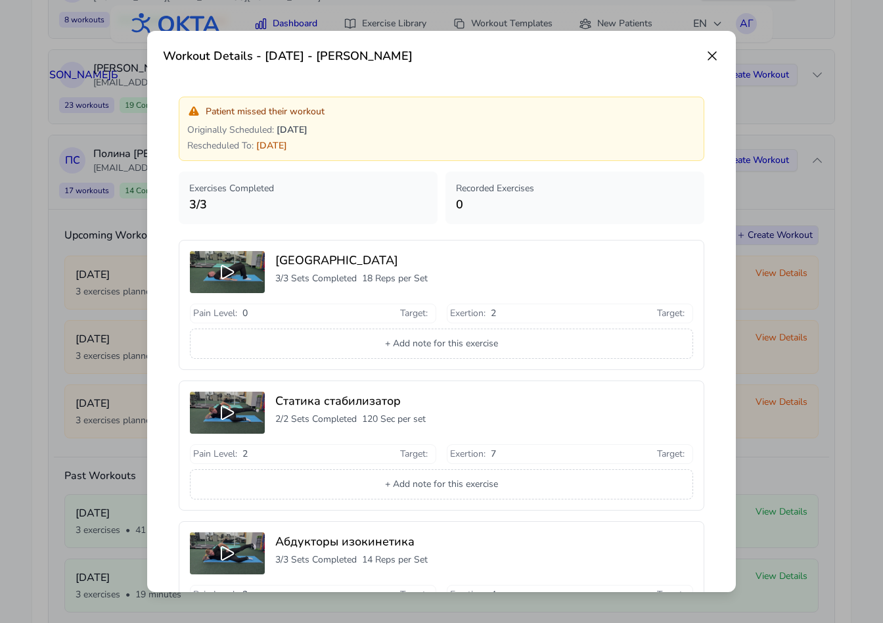
click at [715, 57] on icon at bounding box center [712, 56] width 16 height 16
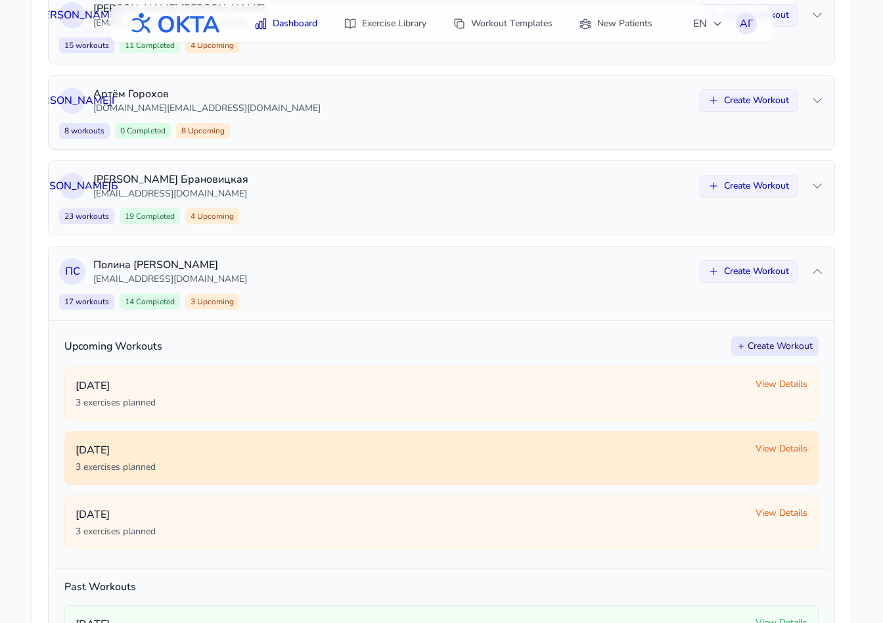
scroll to position [268, 0]
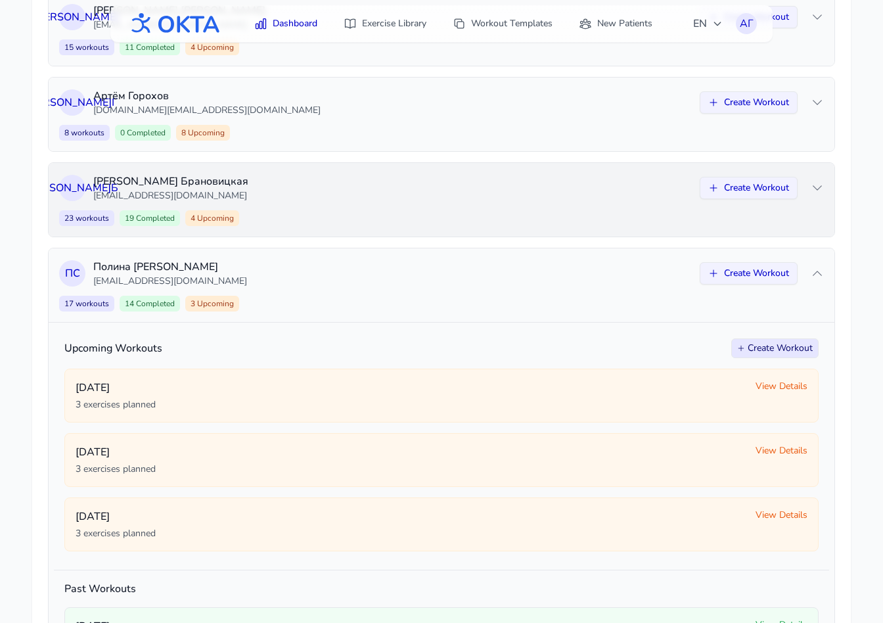
click at [379, 215] on div "23 workouts 19 Completed 4 Upcoming Create Workout" at bounding box center [441, 218] width 765 height 16
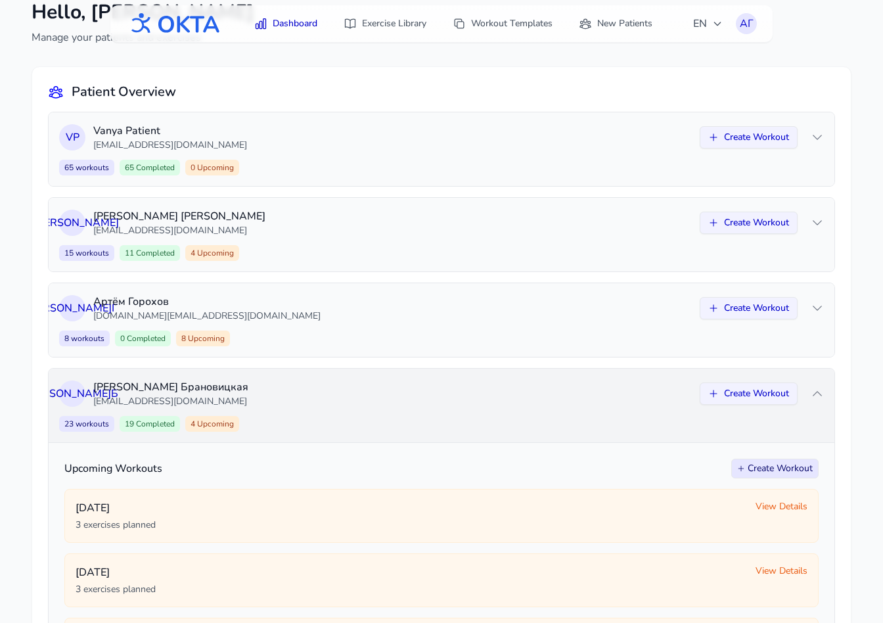
scroll to position [0, 0]
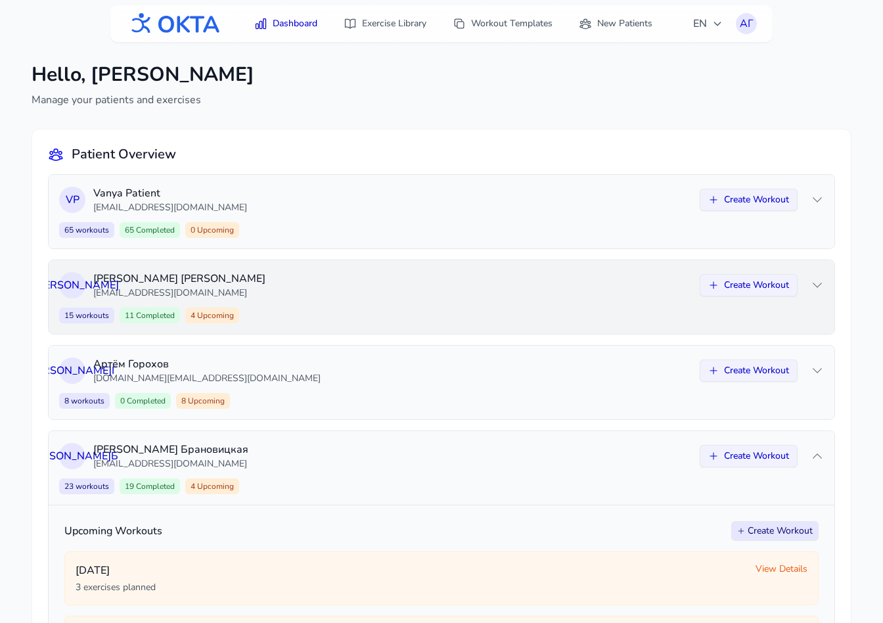
click at [342, 289] on p "kuzov.1812@mail.ru" at bounding box center [392, 292] width 599 height 13
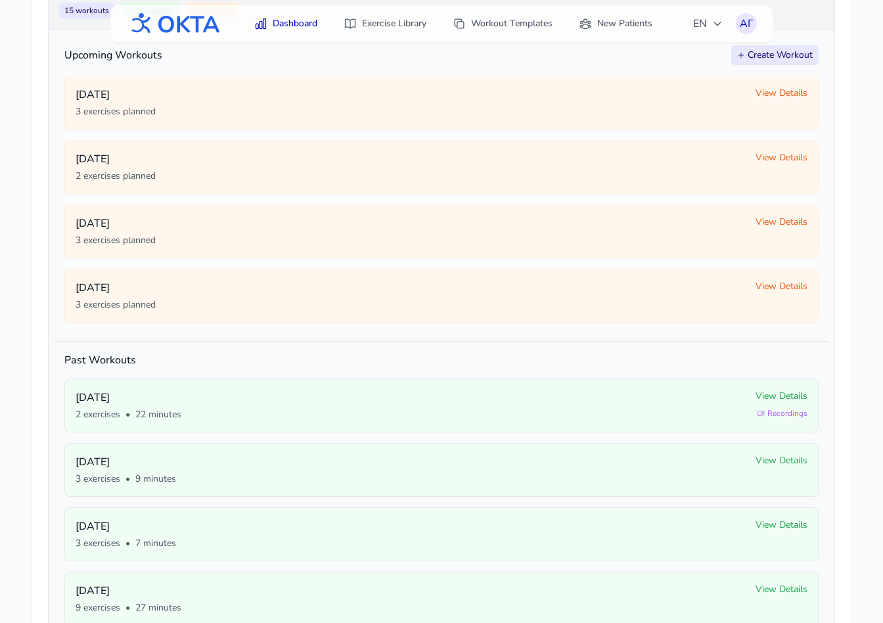
scroll to position [208, 0]
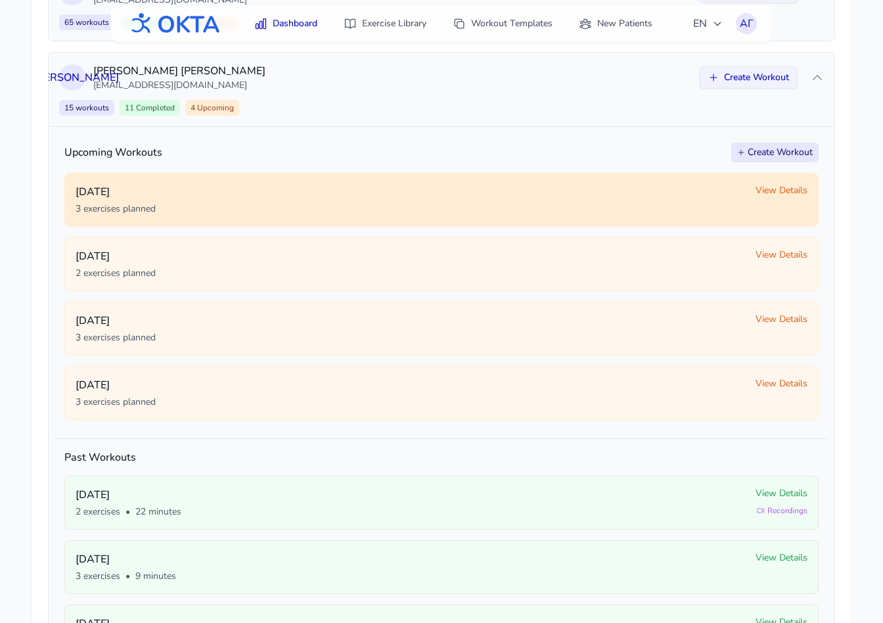
click at [767, 186] on span "View Details" at bounding box center [782, 190] width 52 height 13
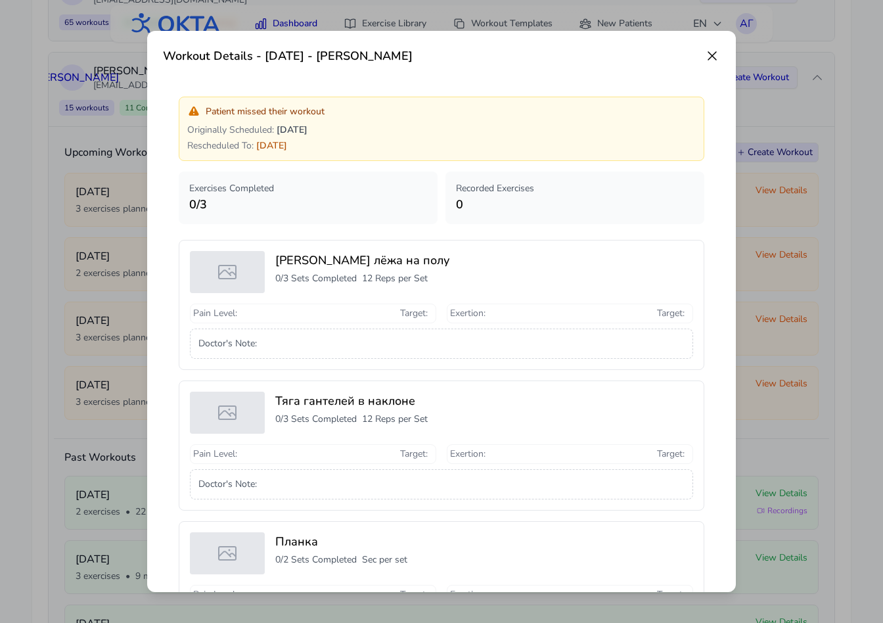
scroll to position [133, 0]
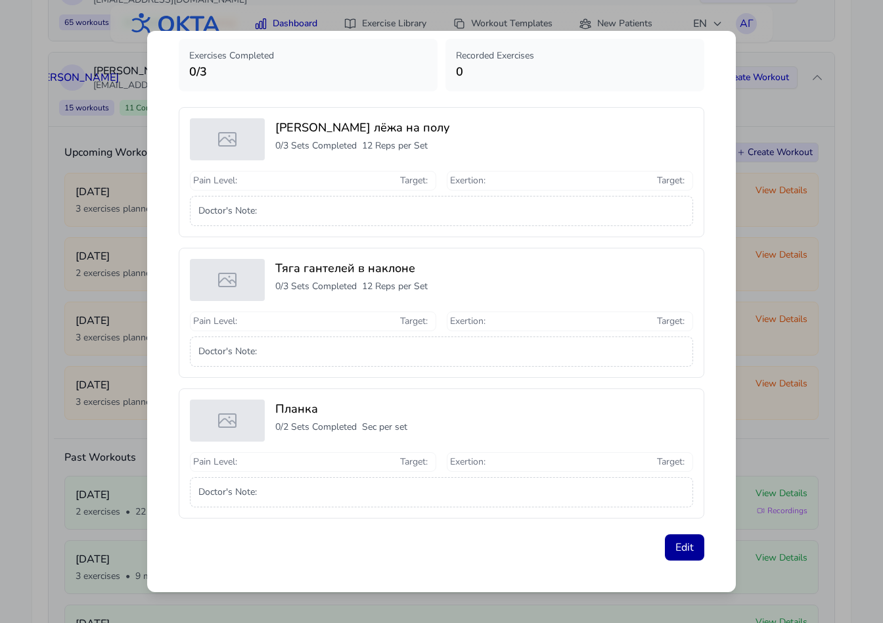
click at [683, 551] on button "Edit" at bounding box center [684, 547] width 39 height 26
select select "**********"
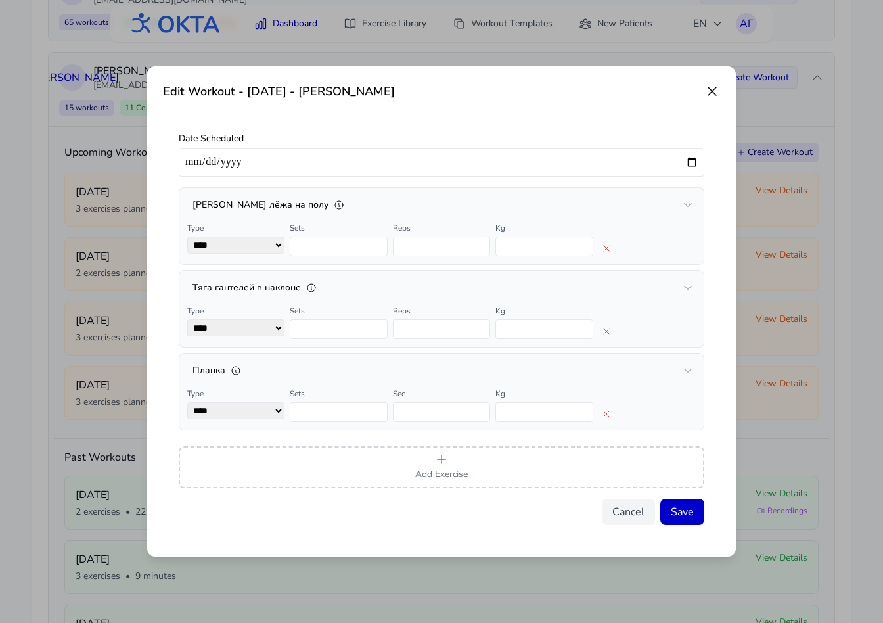
scroll to position [0, 0]
click at [634, 518] on button "Cancel" at bounding box center [628, 512] width 53 height 26
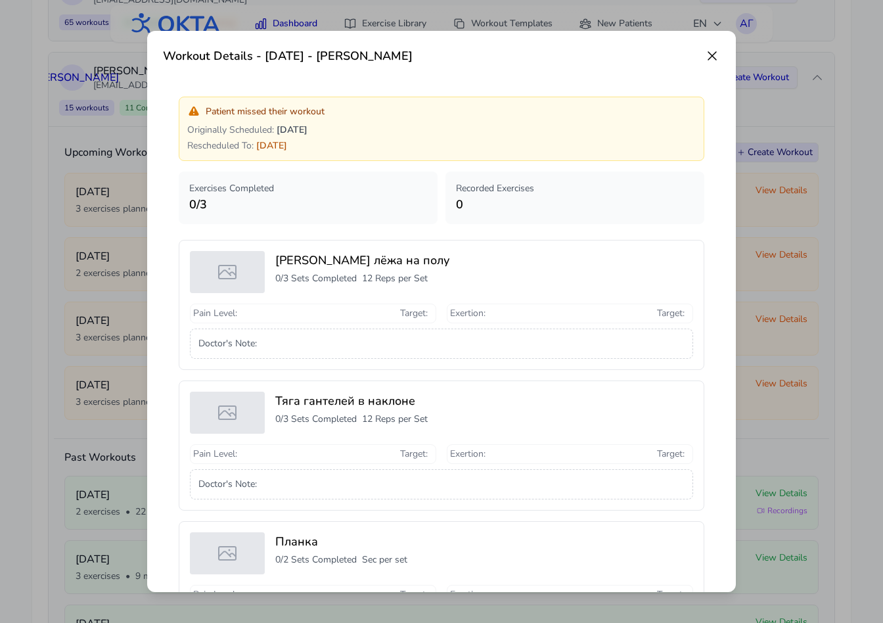
click at [715, 56] on icon at bounding box center [712, 56] width 16 height 16
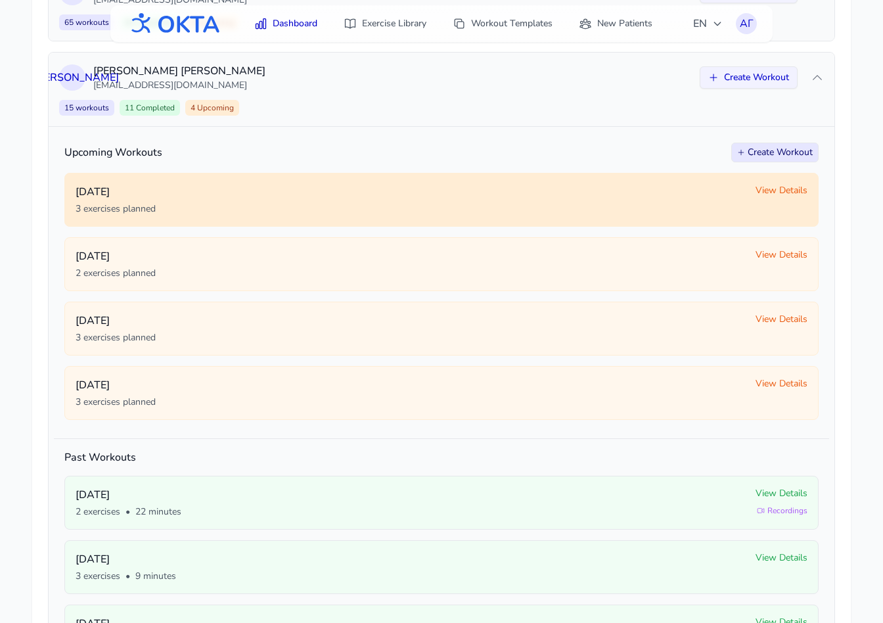
click at [770, 193] on span "View Details" at bounding box center [782, 190] width 52 height 13
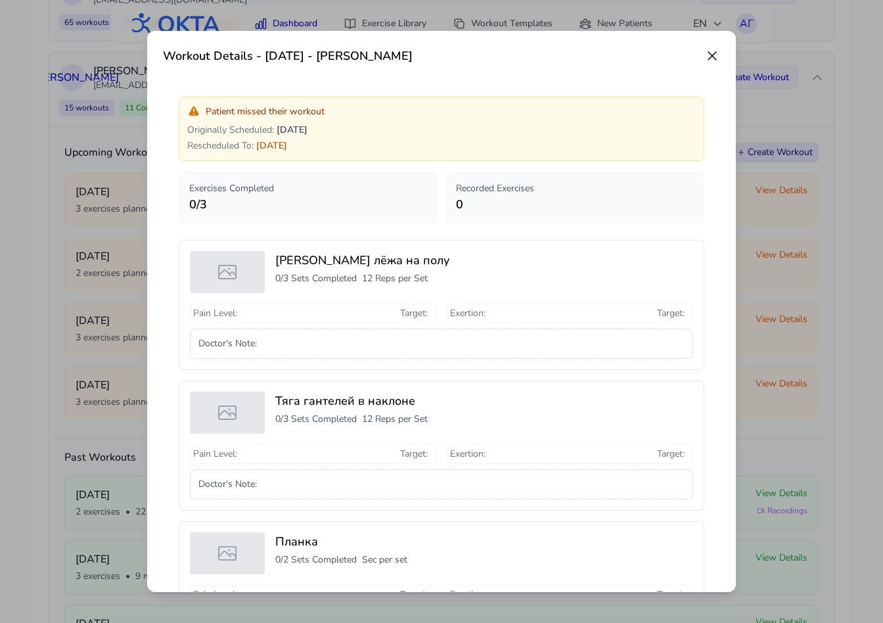
scroll to position [133, 0]
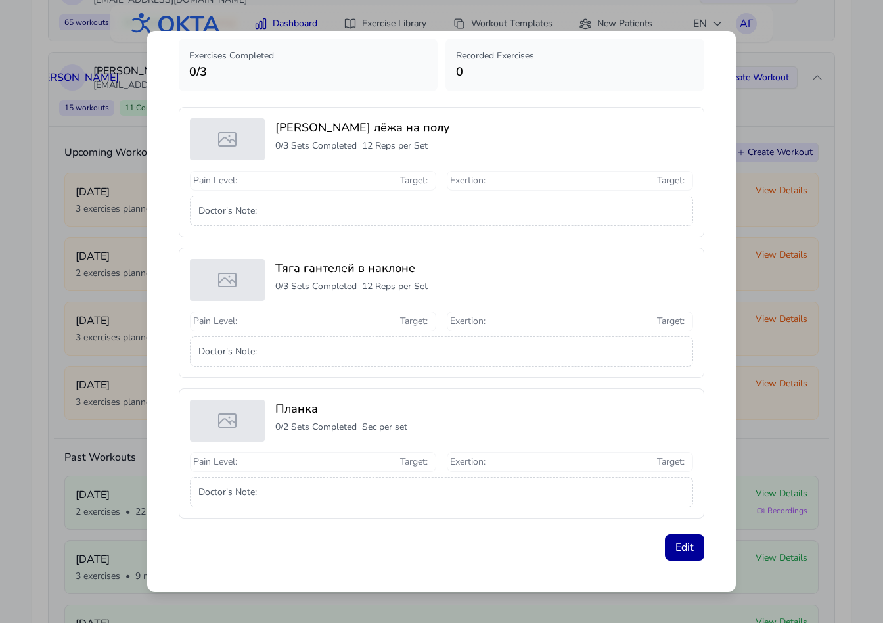
click at [677, 543] on button "Edit" at bounding box center [684, 547] width 39 height 26
select select "**********"
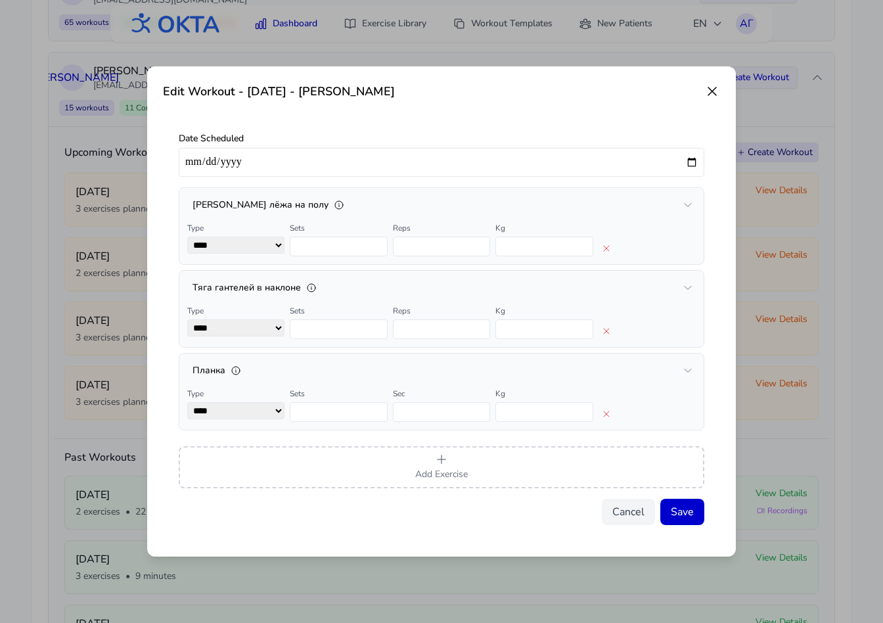
scroll to position [0, 0]
click at [690, 158] on input "**********" at bounding box center [442, 162] width 526 height 29
type input "**********"
click at [675, 514] on button "Save" at bounding box center [682, 512] width 44 height 26
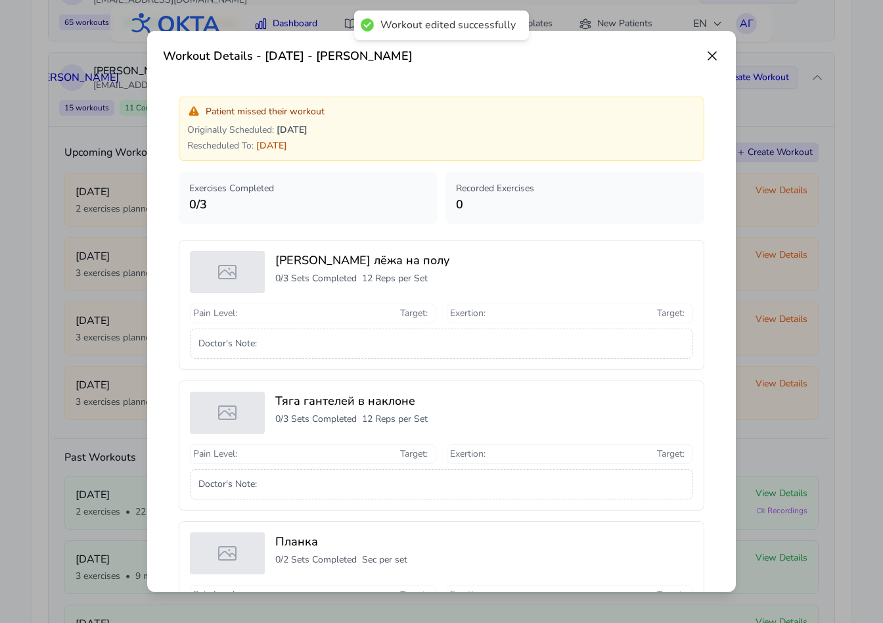
click at [713, 53] on icon at bounding box center [712, 56] width 16 height 16
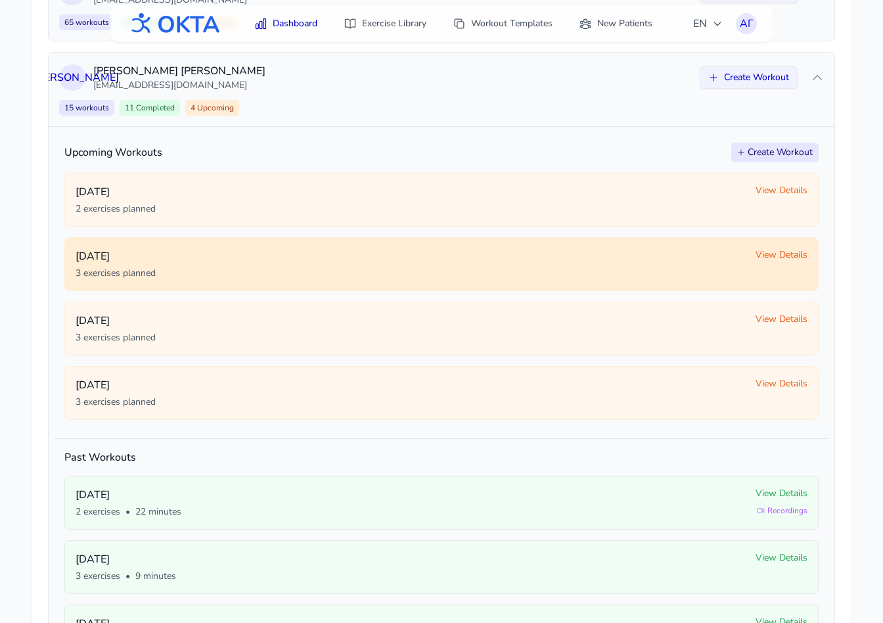
click at [736, 258] on p "Tuesday, October 7" at bounding box center [410, 256] width 669 height 16
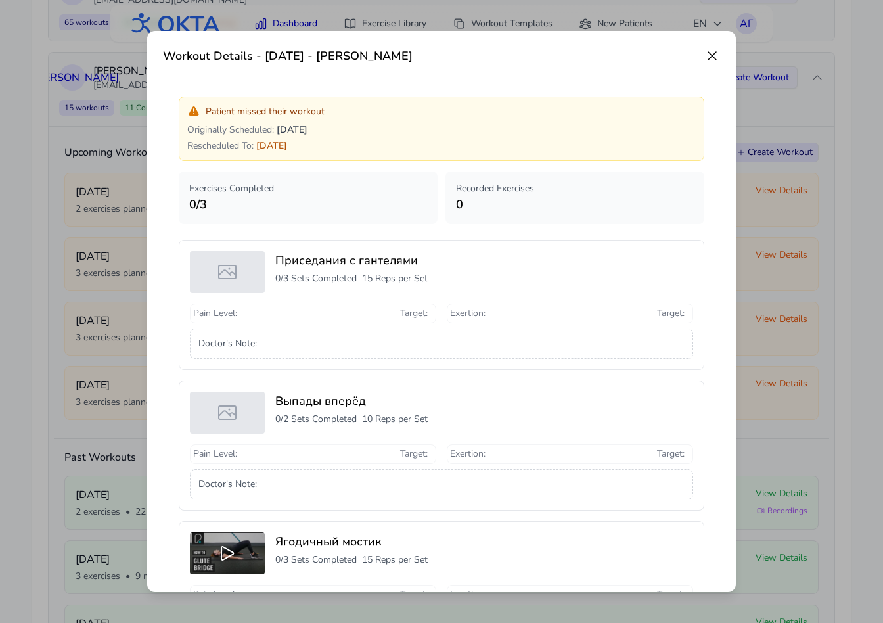
scroll to position [133, 0]
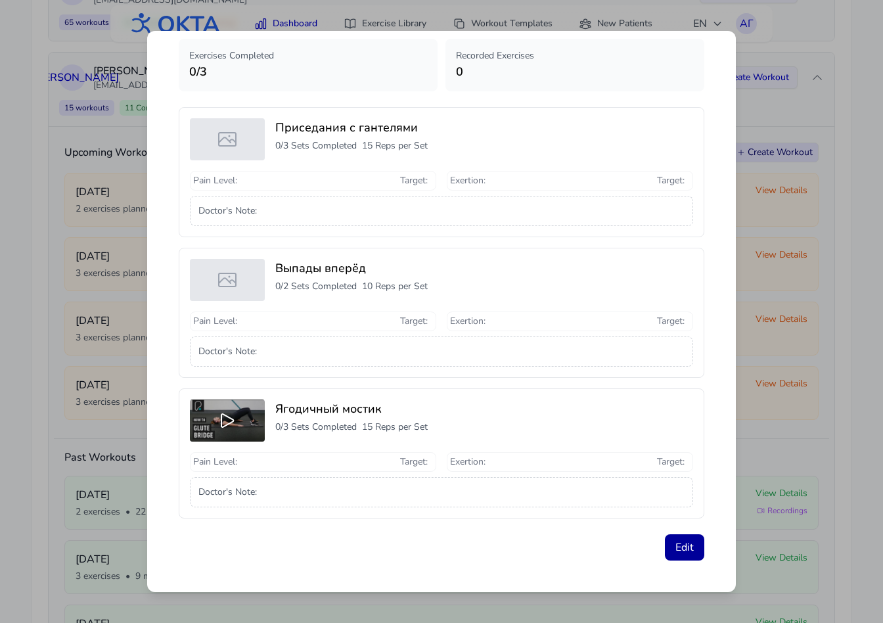
click at [679, 554] on button "Edit" at bounding box center [684, 547] width 39 height 26
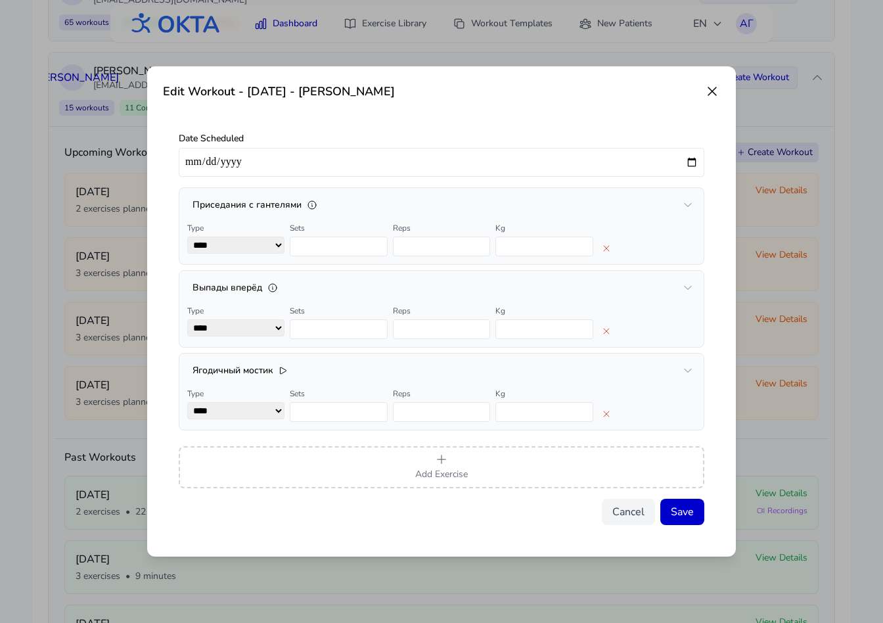
scroll to position [0, 0]
click at [690, 164] on input "**********" at bounding box center [442, 162] width 526 height 29
type input "**********"
click at [689, 514] on button "Save" at bounding box center [682, 512] width 44 height 26
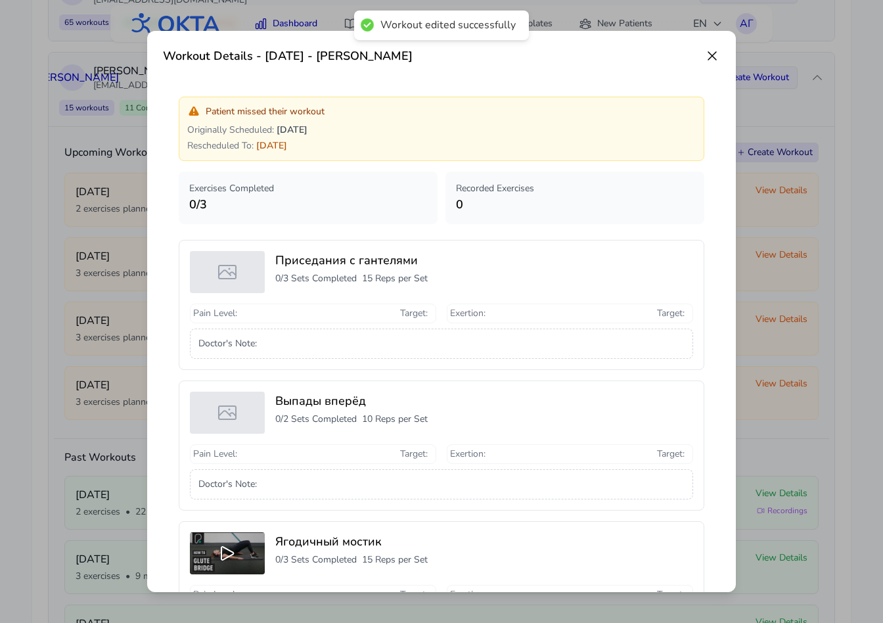
click at [715, 56] on icon at bounding box center [712, 56] width 16 height 16
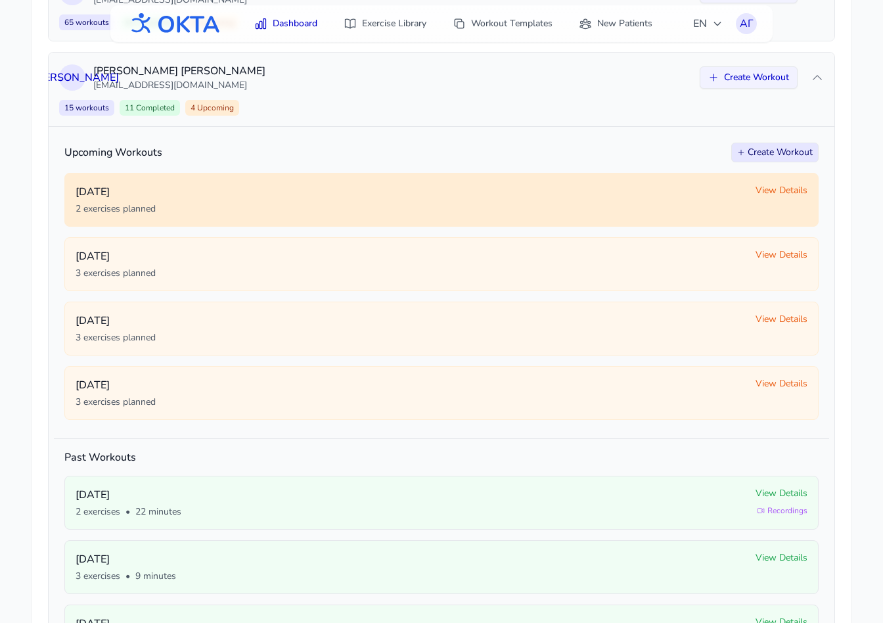
click at [677, 212] on div "2 exercises planned" at bounding box center [410, 208] width 669 height 13
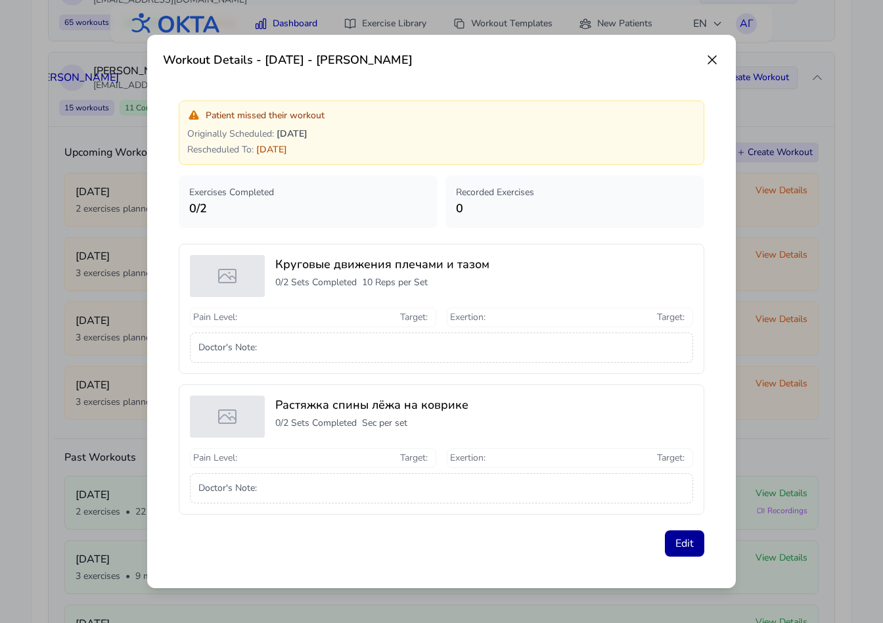
click at [687, 546] on button "Edit" at bounding box center [684, 543] width 39 height 26
select select "**********"
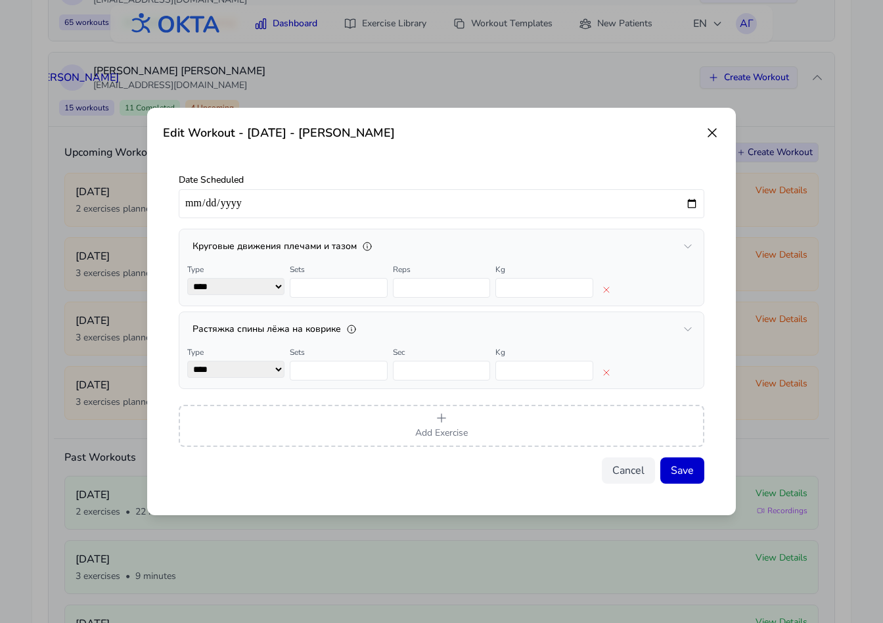
click at [690, 200] on input "**********" at bounding box center [442, 203] width 526 height 29
type input "**********"
click at [683, 471] on button "Save" at bounding box center [682, 470] width 44 height 26
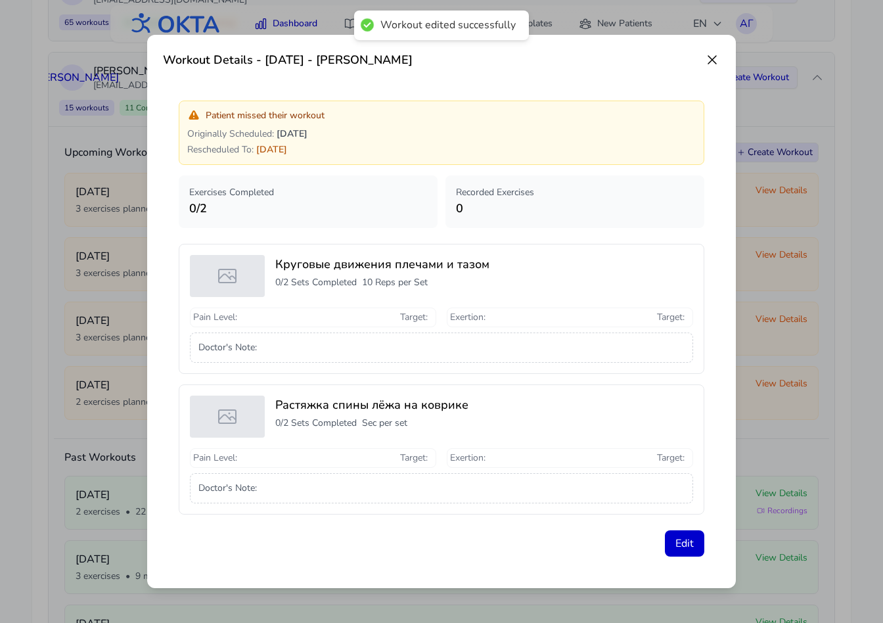
click at [712, 62] on icon at bounding box center [712, 60] width 16 height 16
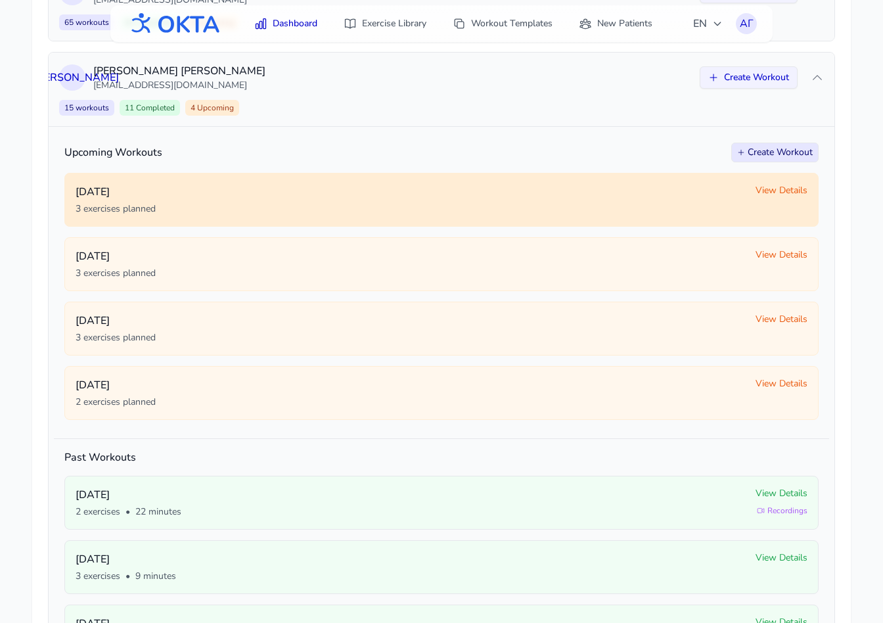
click at [766, 188] on span "View Details" at bounding box center [782, 190] width 52 height 13
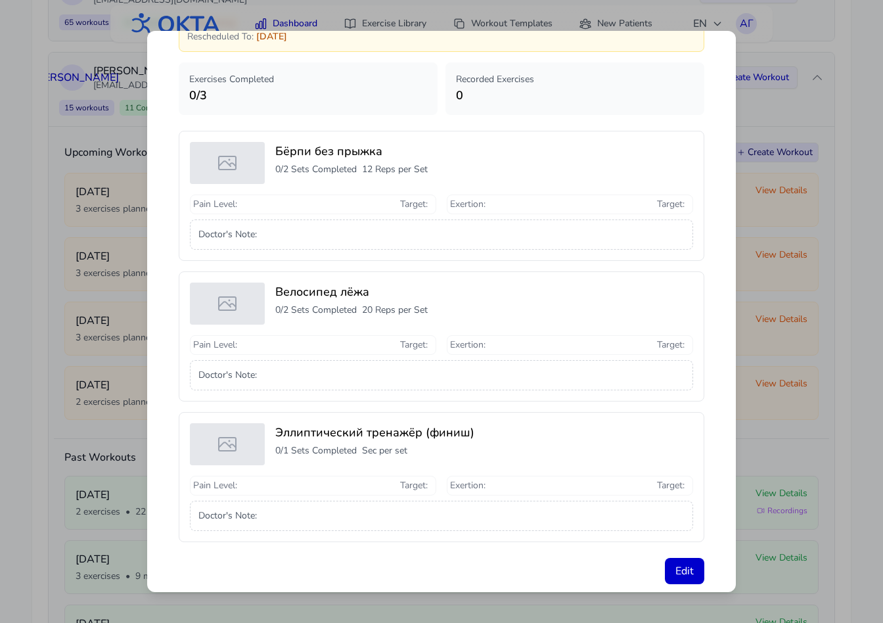
scroll to position [133, 0]
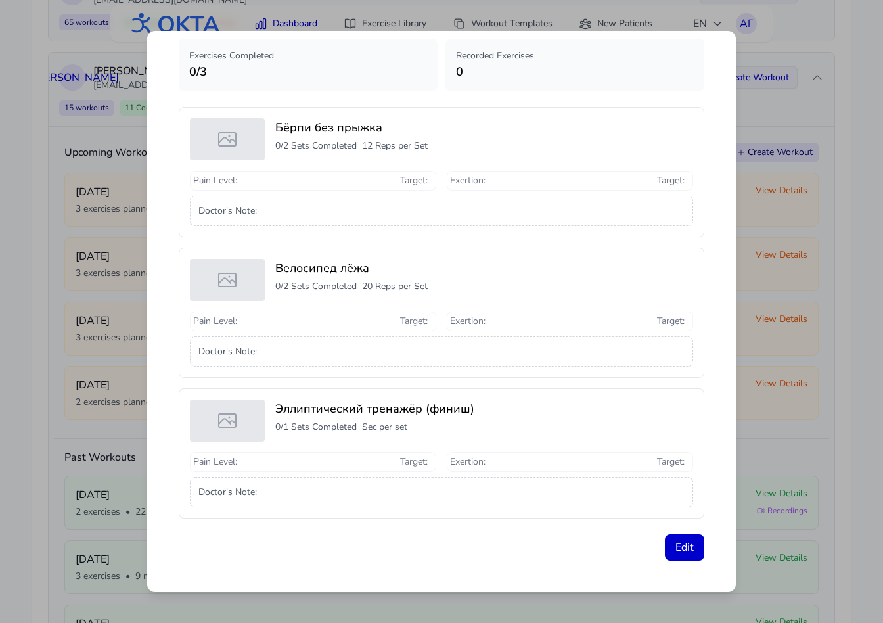
click at [687, 550] on button "Edit" at bounding box center [684, 547] width 39 height 26
select select "**********"
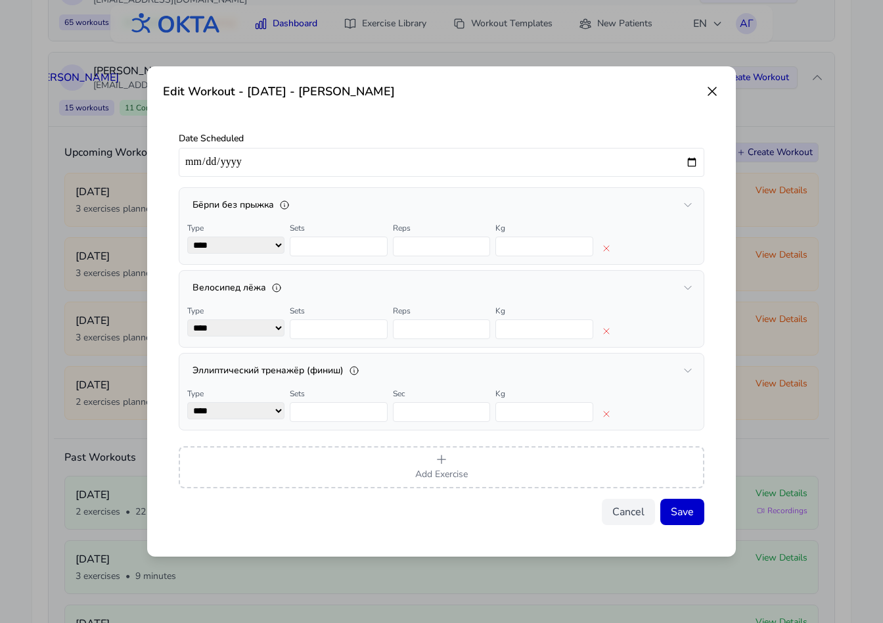
scroll to position [0, 0]
click at [694, 163] on input "**********" at bounding box center [442, 162] width 526 height 29
type input "**********"
click at [702, 519] on button "Save" at bounding box center [682, 512] width 44 height 26
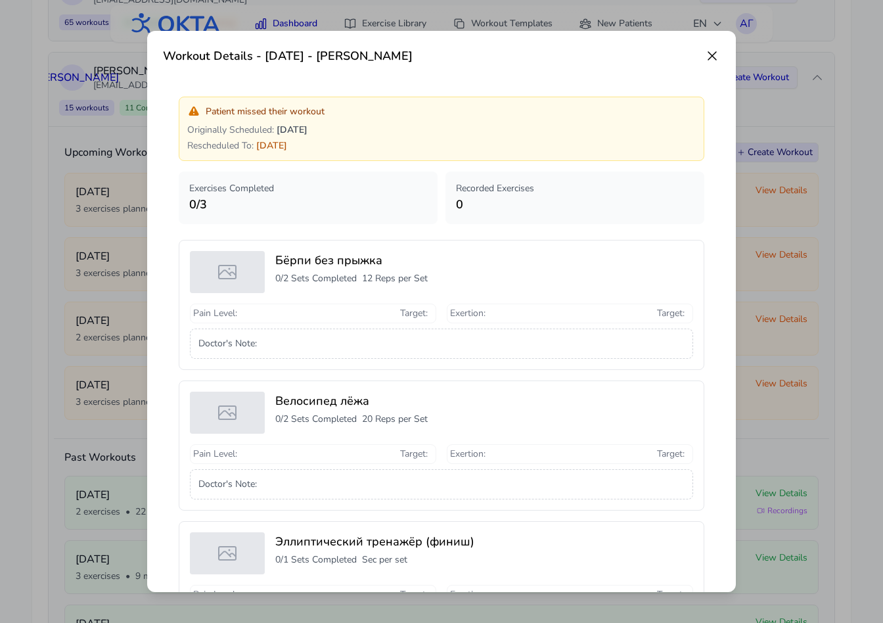
click at [710, 62] on icon at bounding box center [712, 56] width 16 height 16
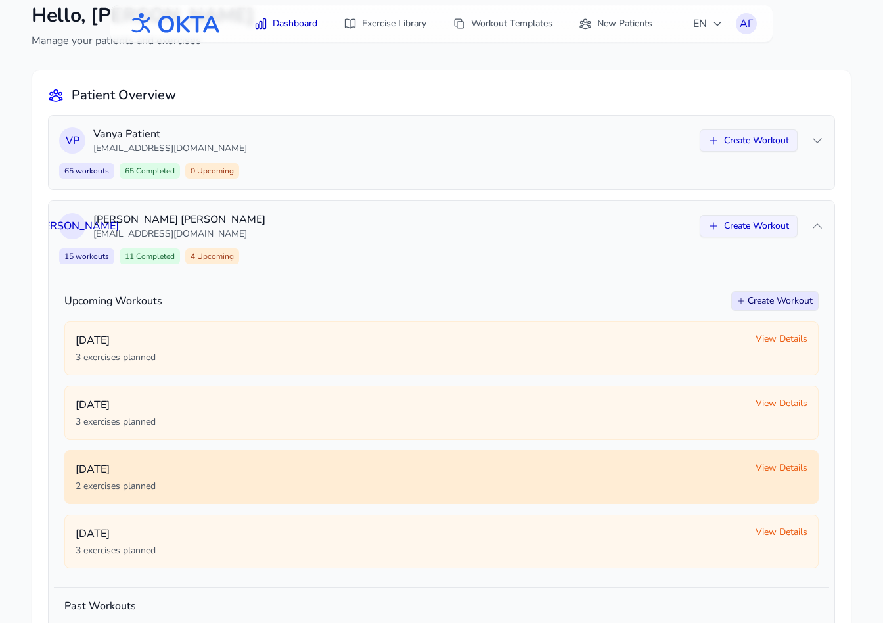
scroll to position [55, 0]
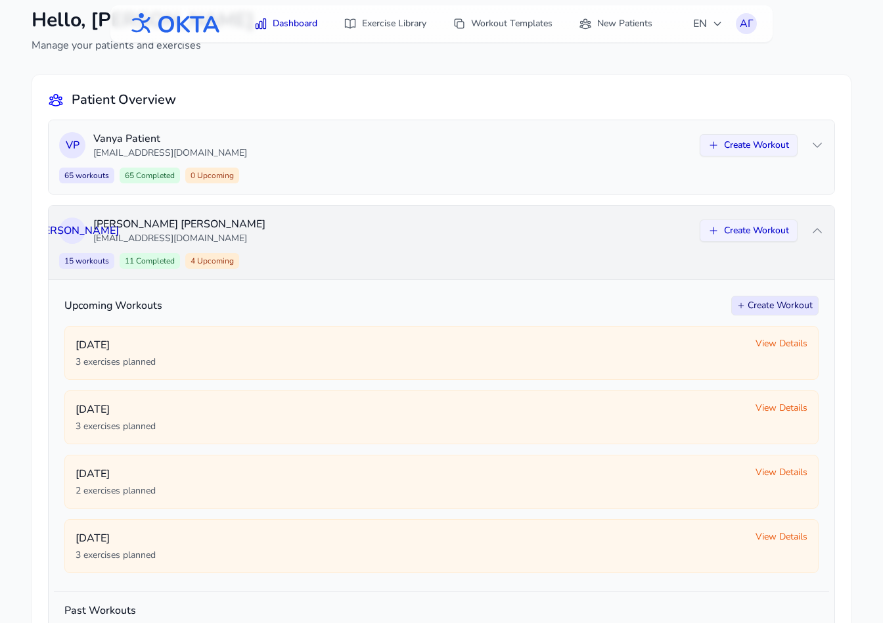
click at [517, 232] on p "kuzov.1812@mail.ru" at bounding box center [392, 238] width 599 height 13
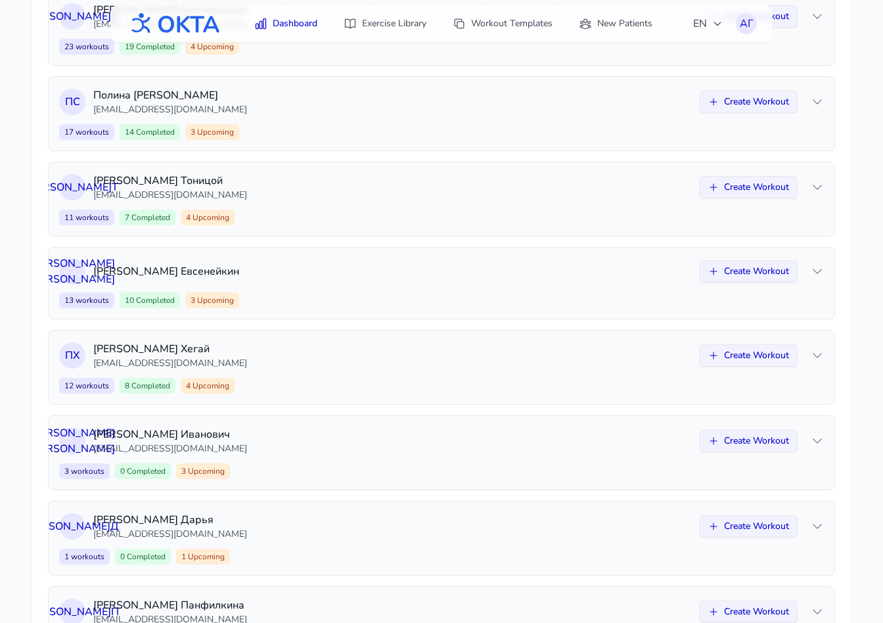
scroll to position [0, 0]
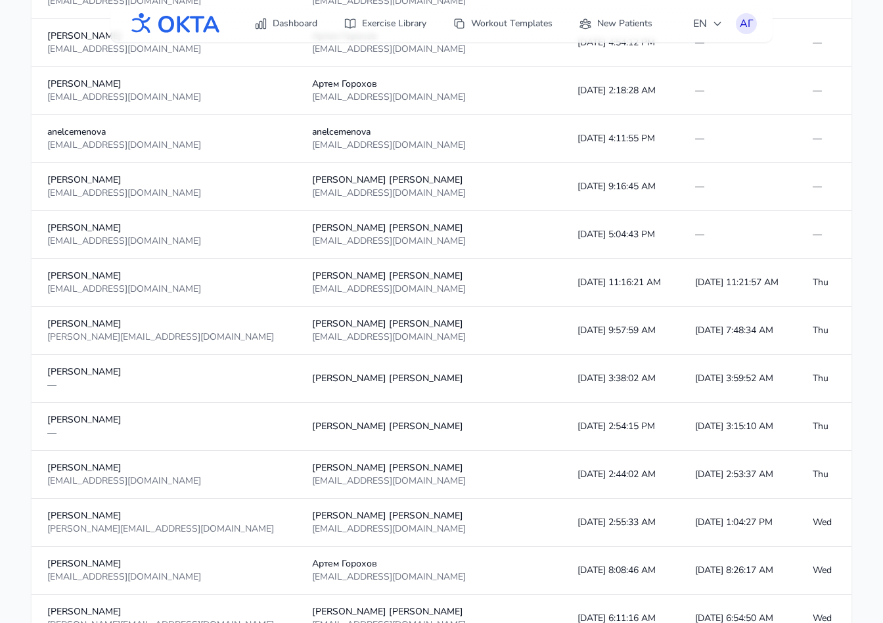
scroll to position [972, 0]
drag, startPoint x: 273, startPoint y: 512, endPoint x: 294, endPoint y: 530, distance: 26.6
click at [296, 530] on td "[PERSON_NAME] [EMAIL_ADDRESS][DOMAIN_NAME]" at bounding box center [428, 522] width 265 height 48
click at [312, 530] on div "[EMAIL_ADDRESS][DOMAIN_NAME]" at bounding box center [428, 528] width 233 height 13
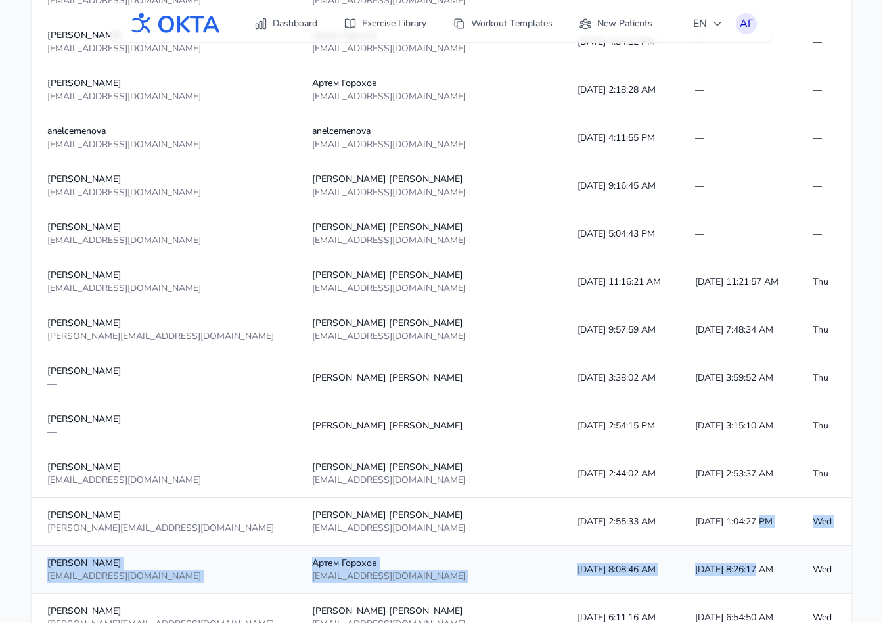
drag, startPoint x: 687, startPoint y: 521, endPoint x: 683, endPoint y: 570, distance: 48.7
click at [683, 570] on tbody "Ольга Кузнецова — Ольга Кузнецова 10/5/2025, 4:39:17 AM — — Анастасия Кузнецова…" at bounding box center [442, 594] width 820 height 2398
click at [683, 570] on td "[DATE] 8:26:17 AM" at bounding box center [738, 570] width 118 height 48
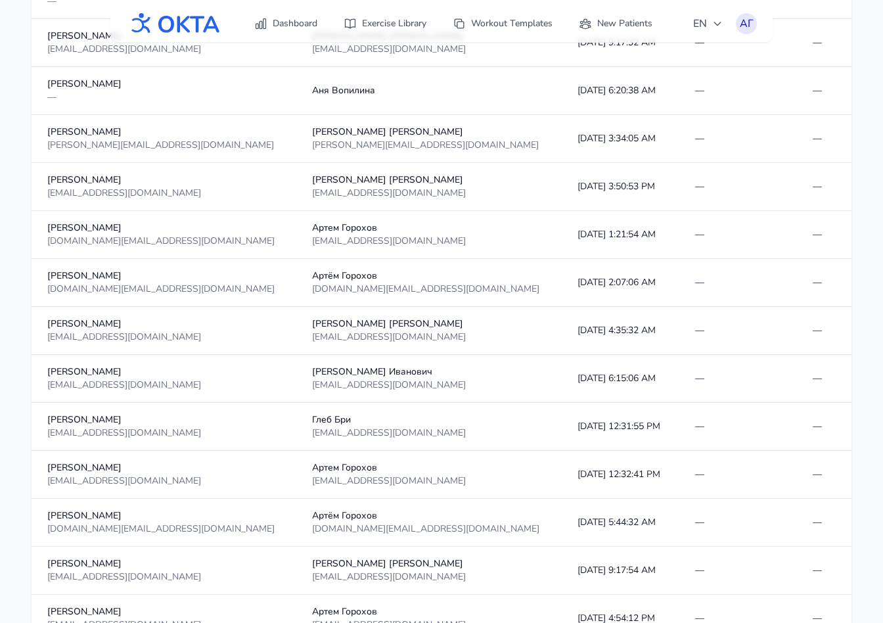
scroll to position [0, 0]
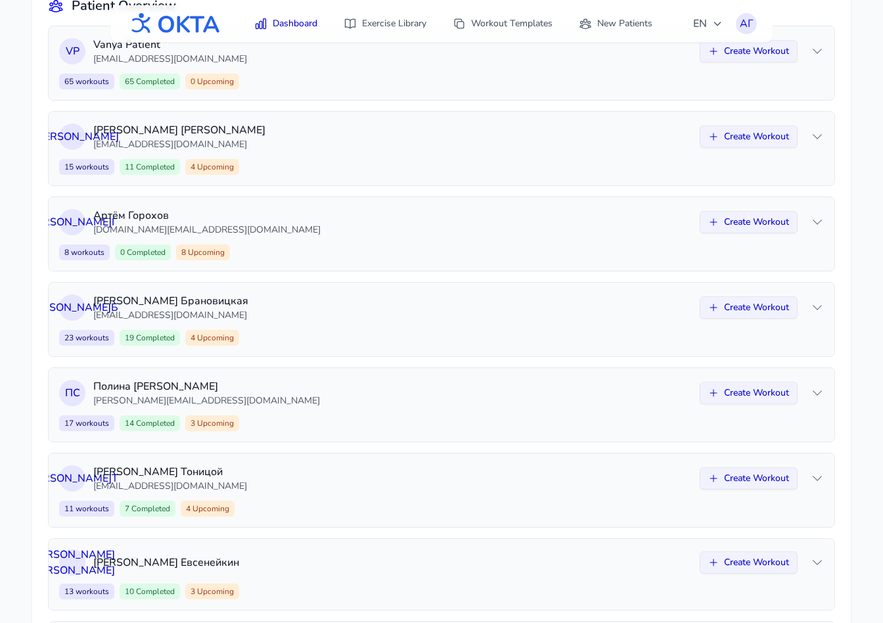
scroll to position [149, 0]
click at [310, 305] on p "[PERSON_NAME]" at bounding box center [392, 300] width 599 height 16
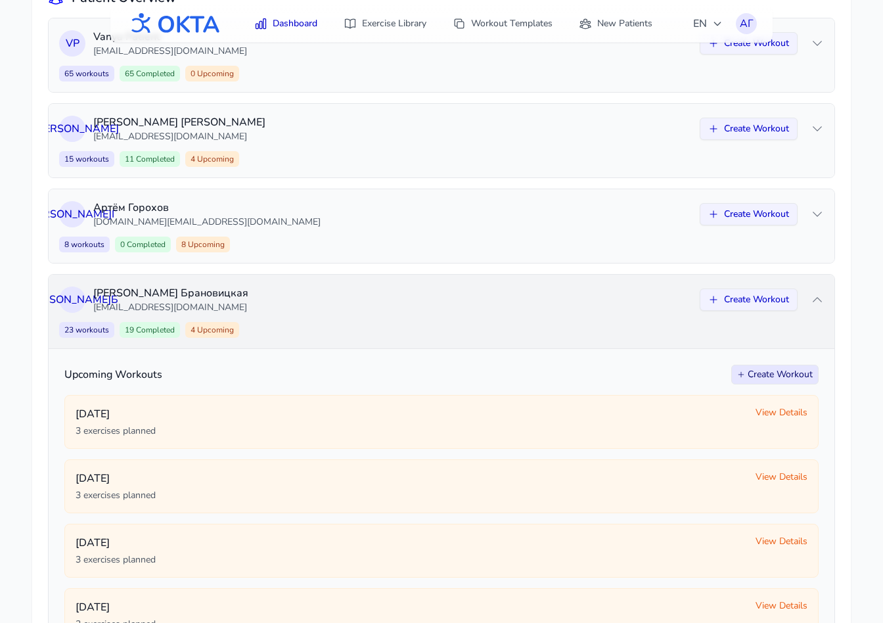
scroll to position [158, 0]
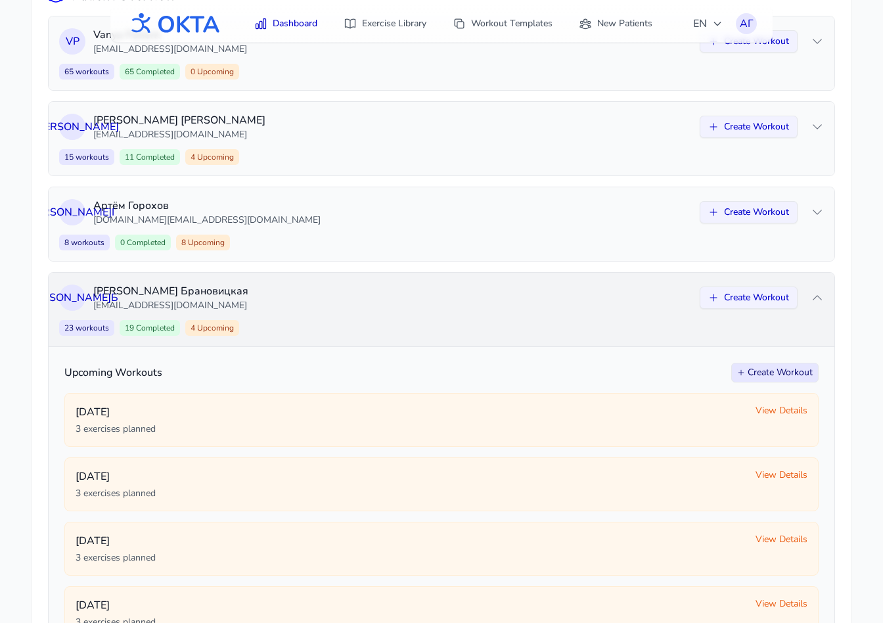
click at [312, 295] on p "Арина Брановицкая" at bounding box center [392, 291] width 599 height 16
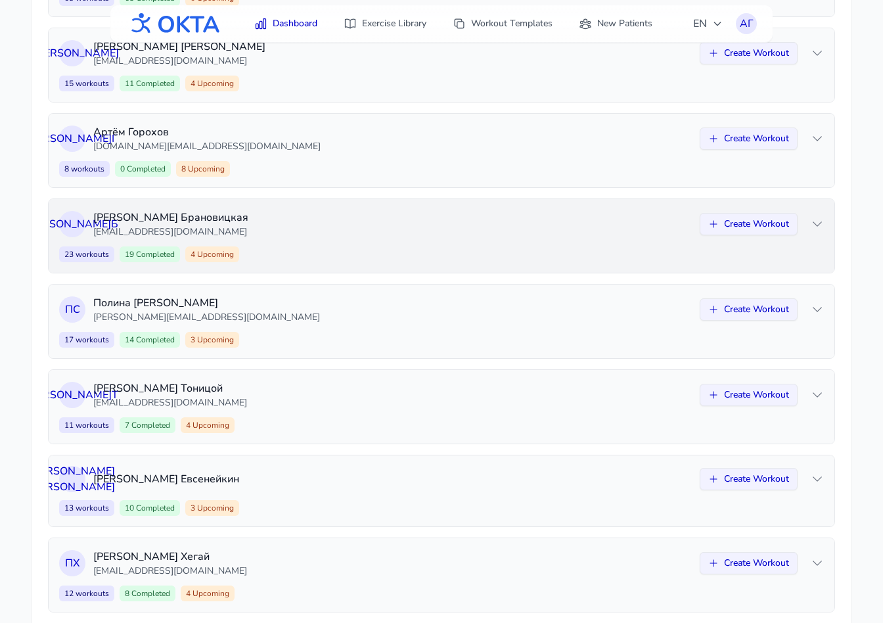
scroll to position [235, 0]
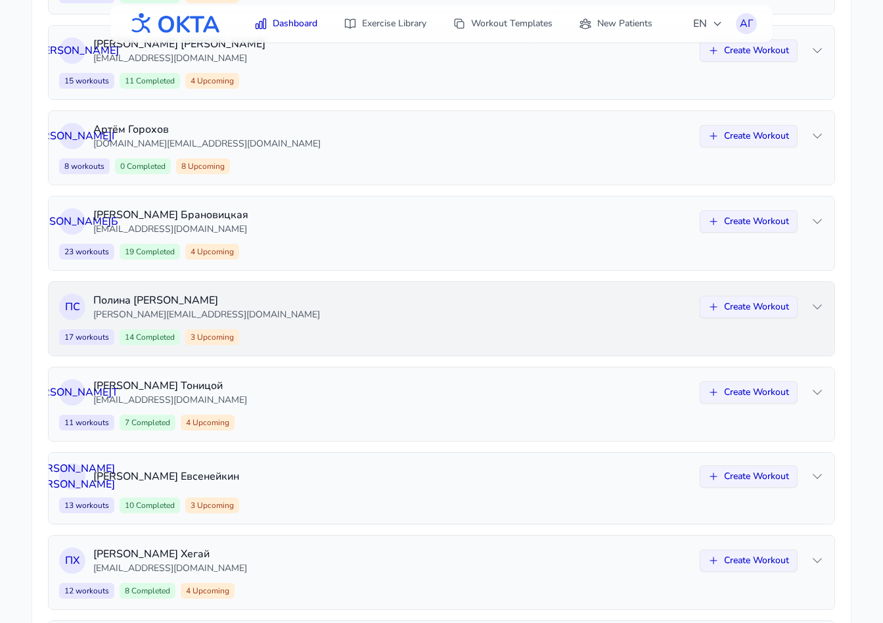
click at [309, 325] on div "П С Полина Сафонова polina@oktahealth.com Create Workout 17 workouts 14 Complet…" at bounding box center [442, 319] width 786 height 74
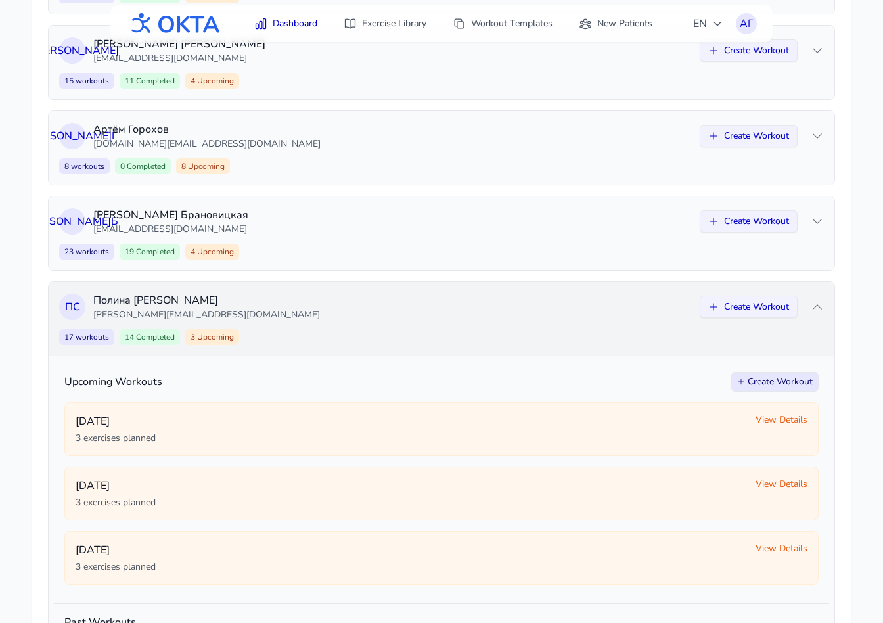
click at [309, 325] on div "П С Полина Сафонова polina@oktahealth.com Create Workout 17 workouts 14 Complet…" at bounding box center [442, 319] width 786 height 74
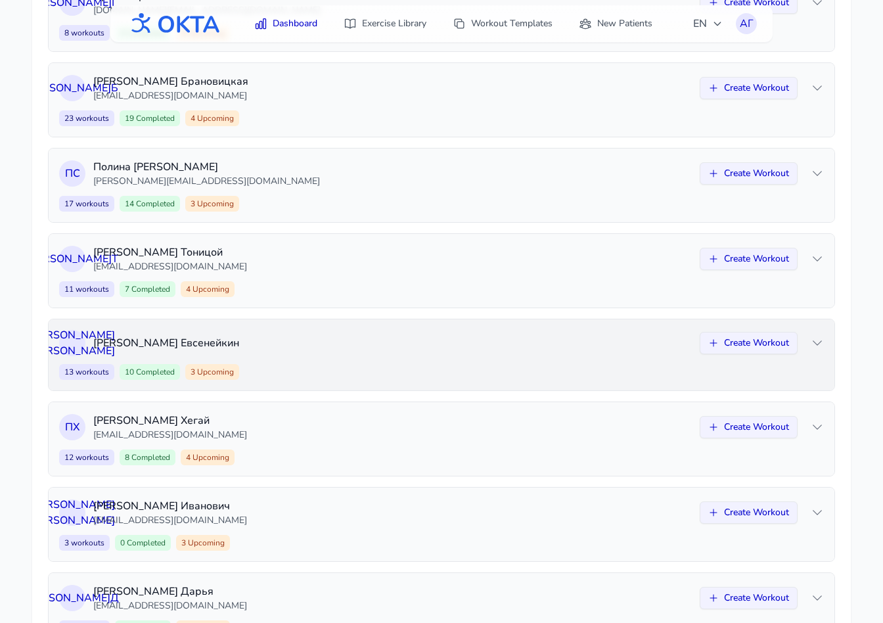
scroll to position [423, 0]
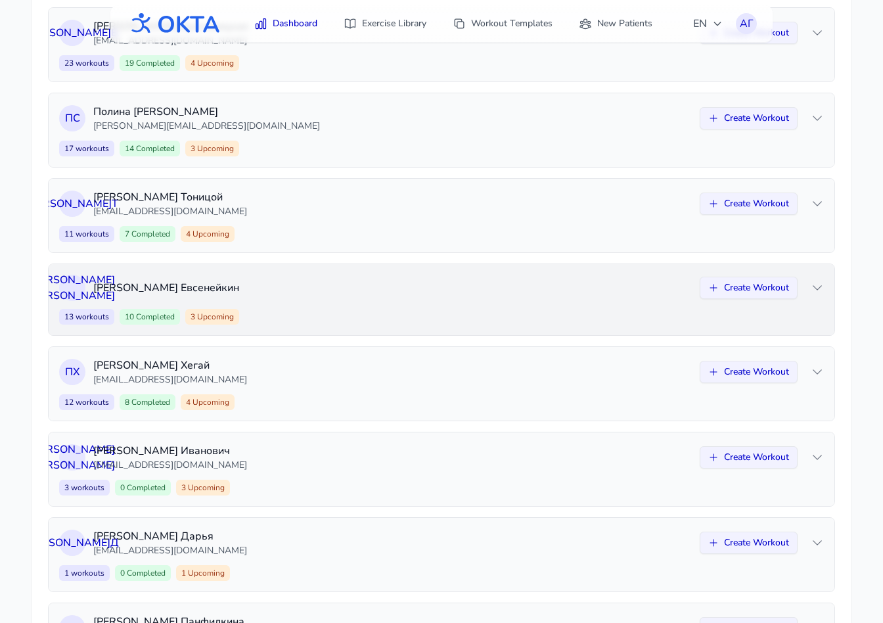
click at [329, 307] on div "Н Е Николай Евсенейкин Create Workout 13 workouts 10 Completed 3 Upcoming Creat…" at bounding box center [442, 299] width 786 height 71
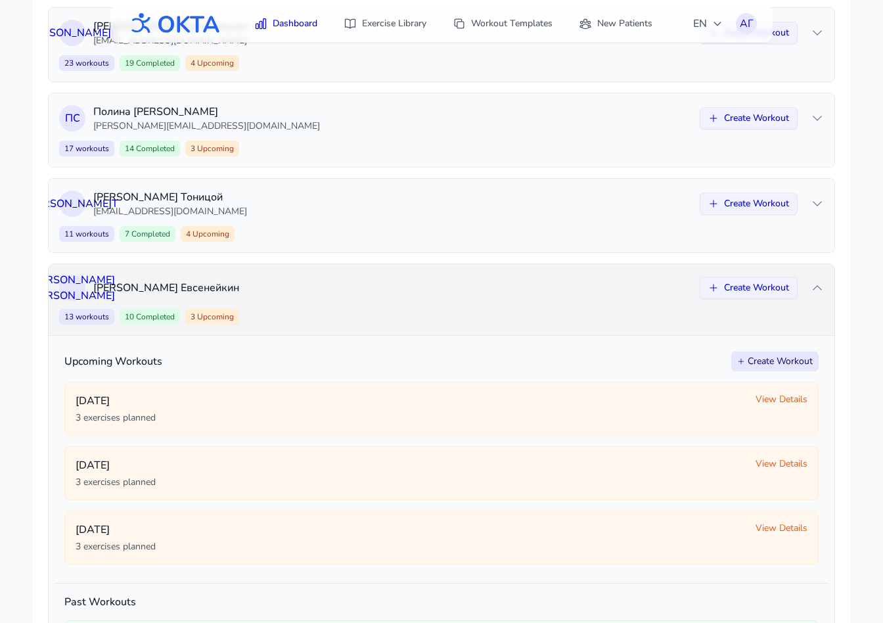
click at [329, 307] on div "Н Е Николай Евсенейкин Create Workout 13 workouts 10 Completed 3 Upcoming Creat…" at bounding box center [442, 299] width 786 height 71
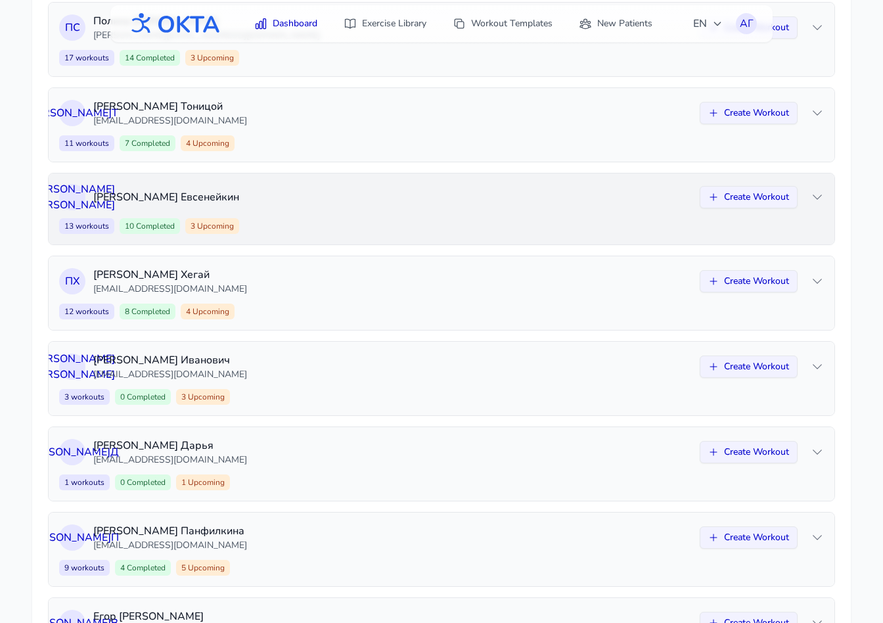
scroll to position [514, 0]
click at [329, 307] on div "12 workouts 8 Completed 4 Upcoming Create Workout" at bounding box center [441, 311] width 765 height 16
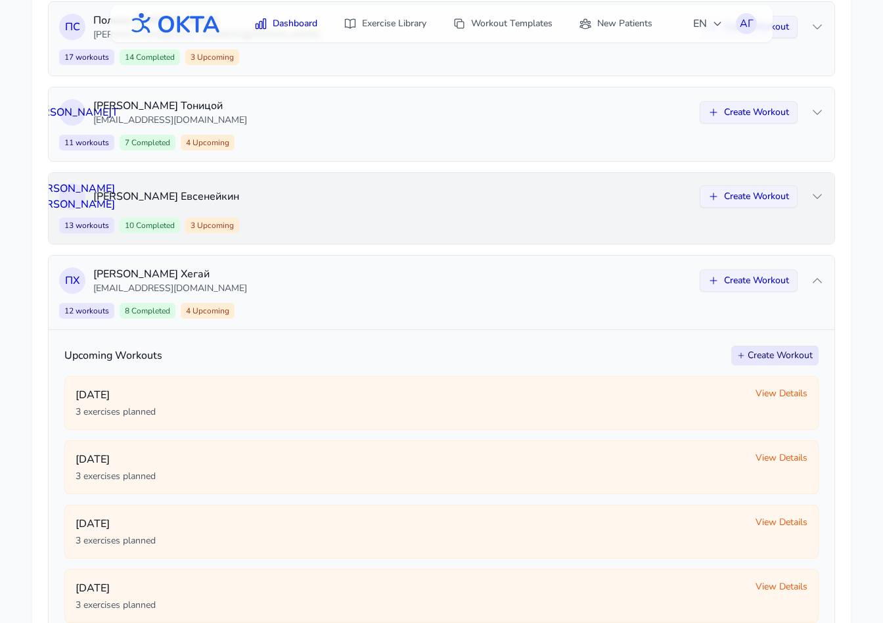
click at [329, 307] on div "12 workouts 8 Completed 4 Upcoming Create Workout" at bounding box center [441, 311] width 765 height 16
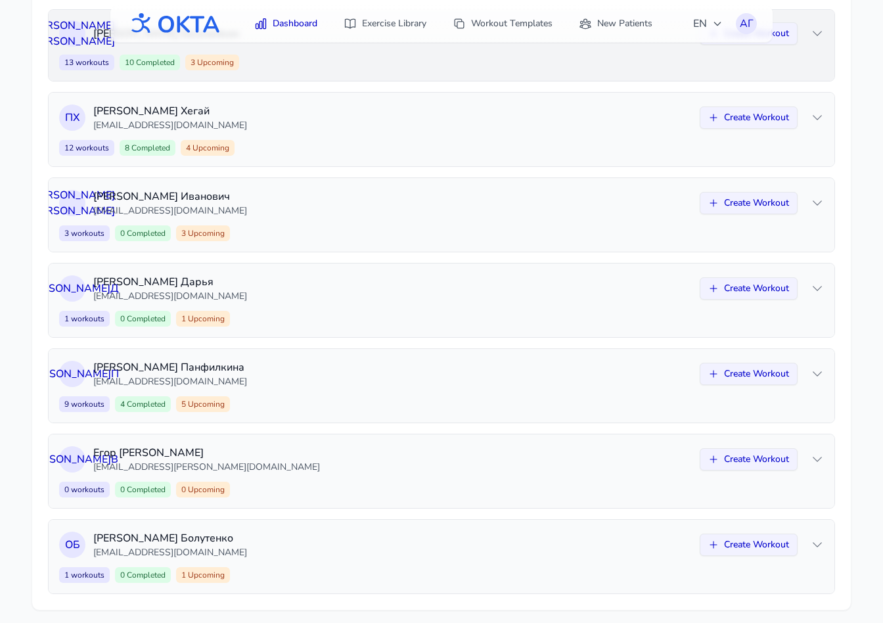
scroll to position [686, 0]
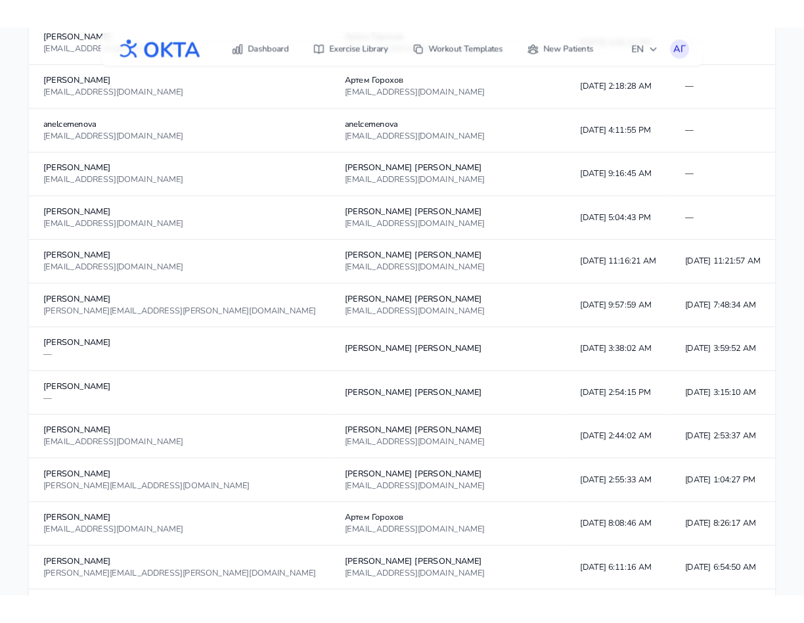
scroll to position [992, 0]
